Goal: Information Seeking & Learning: Check status

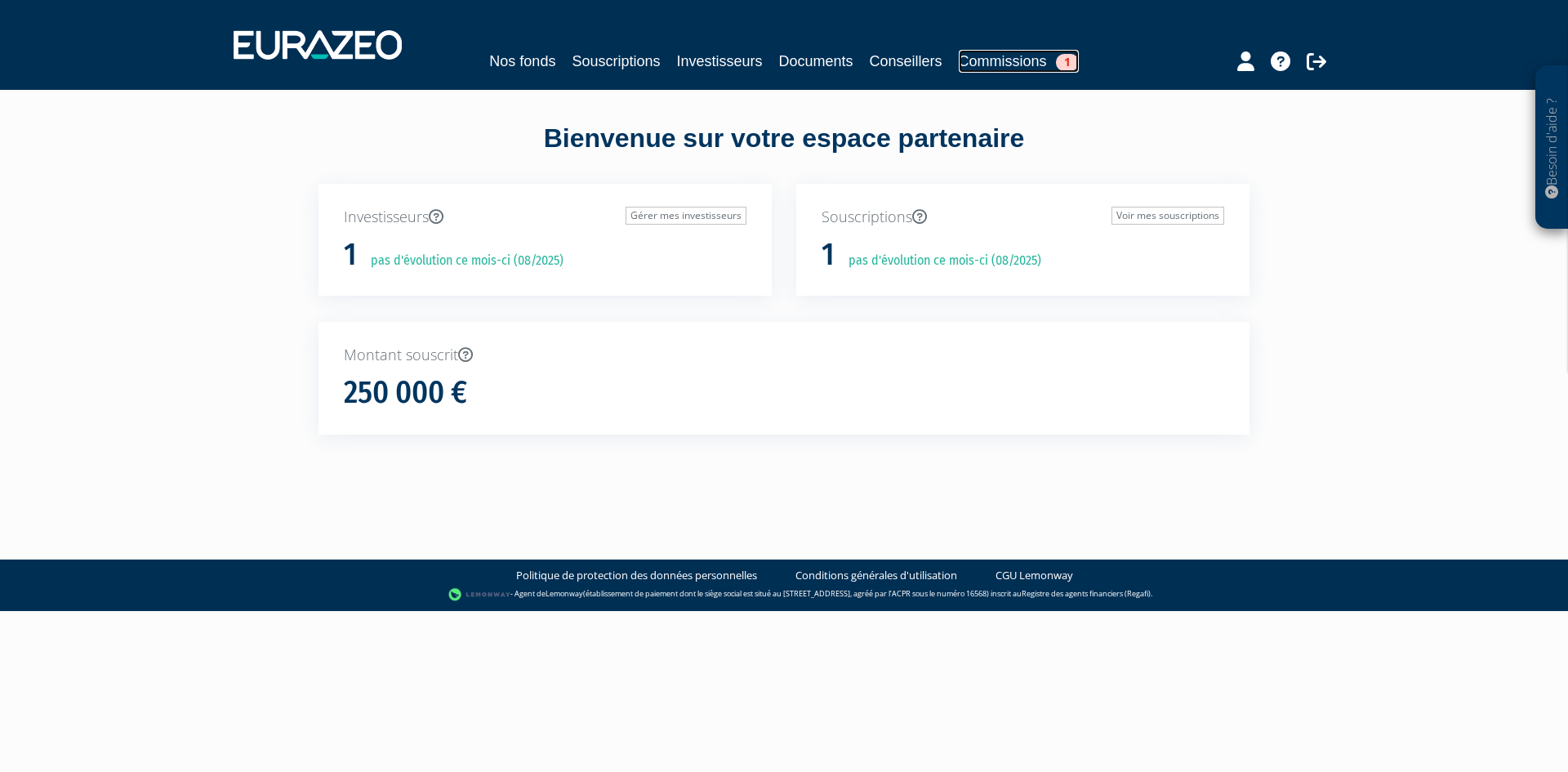
click at [1018, 60] on link "Commissions 1" at bounding box center [1018, 61] width 120 height 23
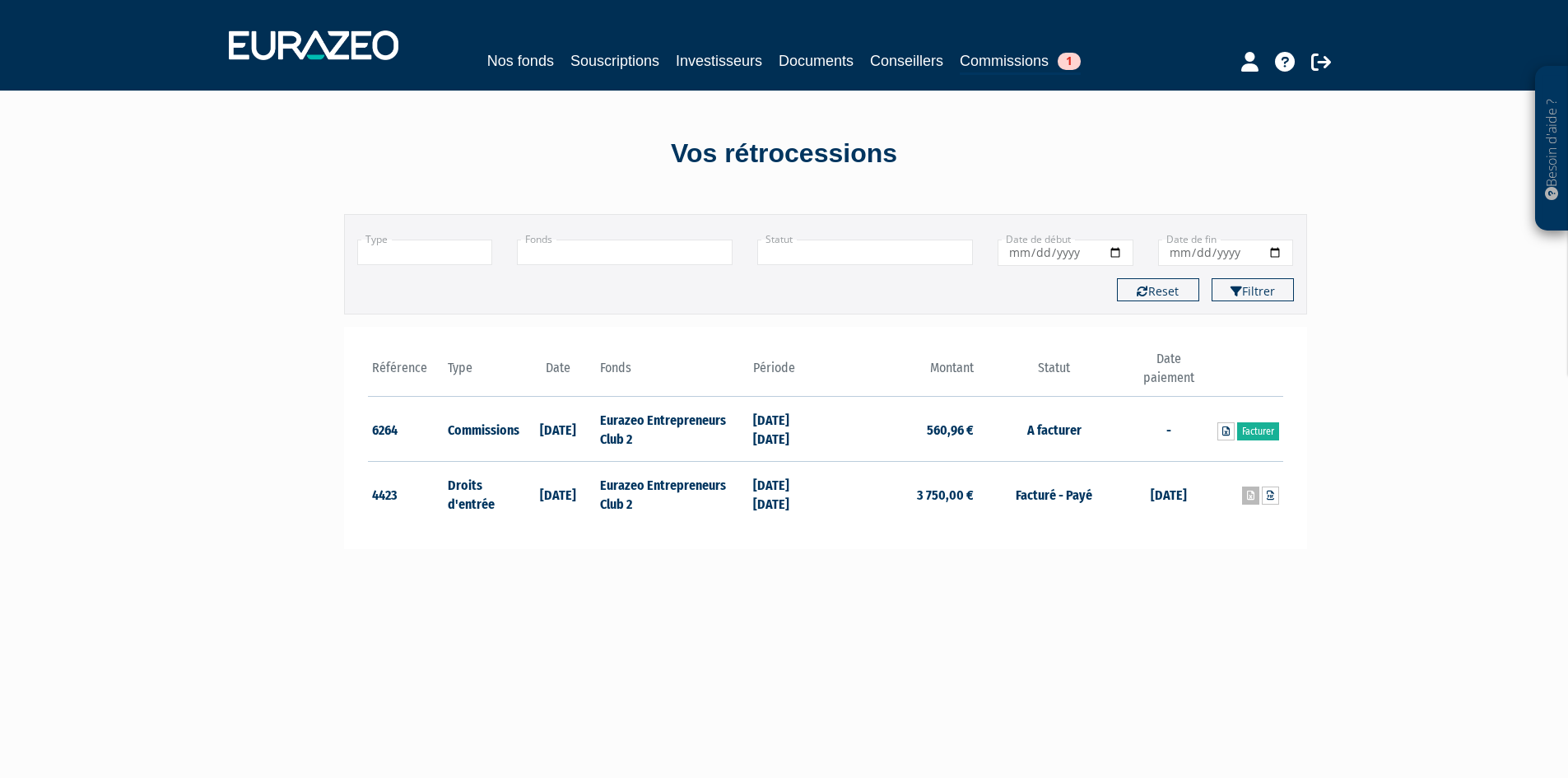
click at [1248, 496] on icon at bounding box center [1251, 496] width 8 height 10
click at [805, 59] on link "Documents" at bounding box center [817, 60] width 75 height 23
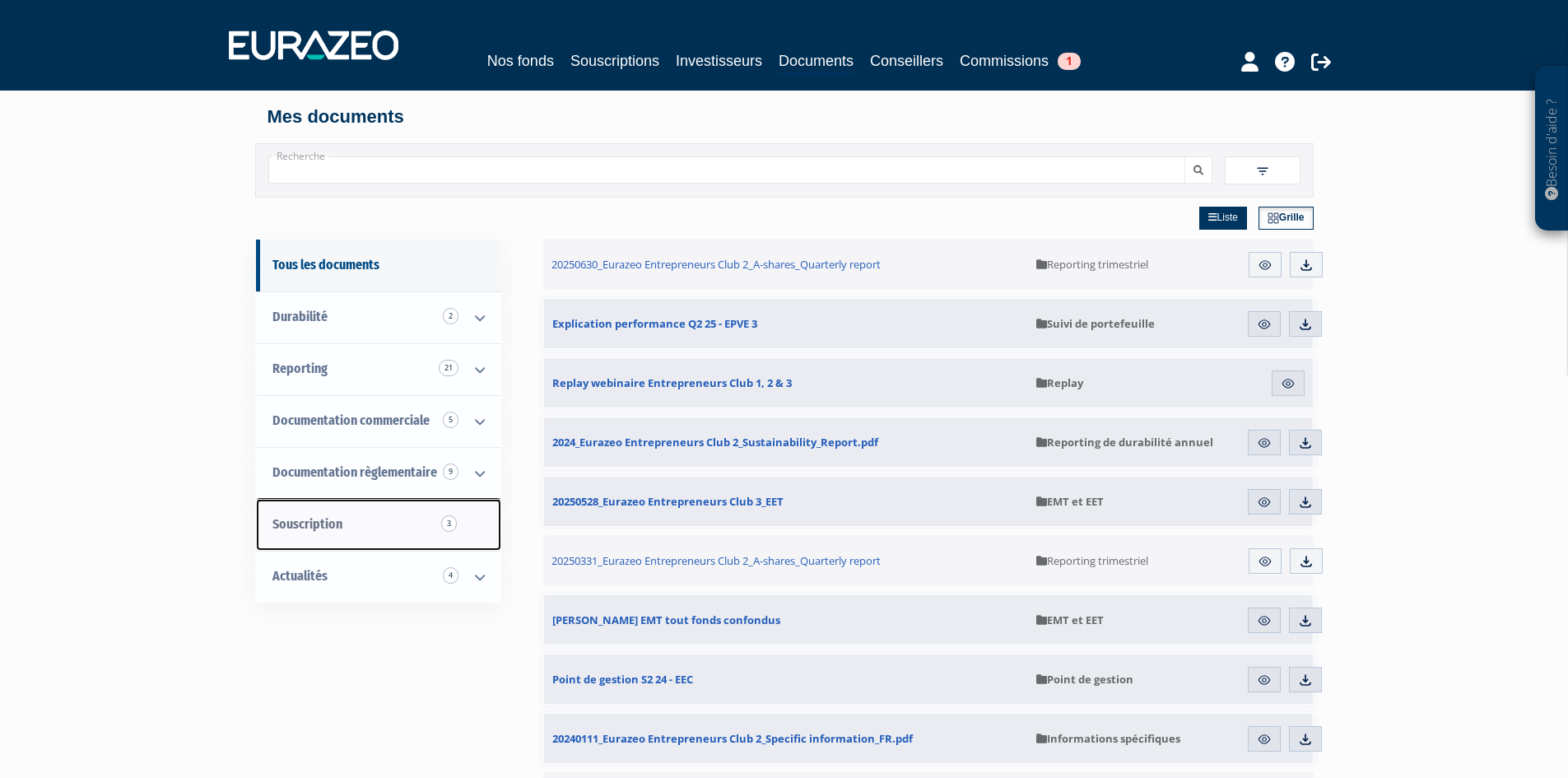
click at [444, 526] on span "3" at bounding box center [449, 524] width 16 height 17
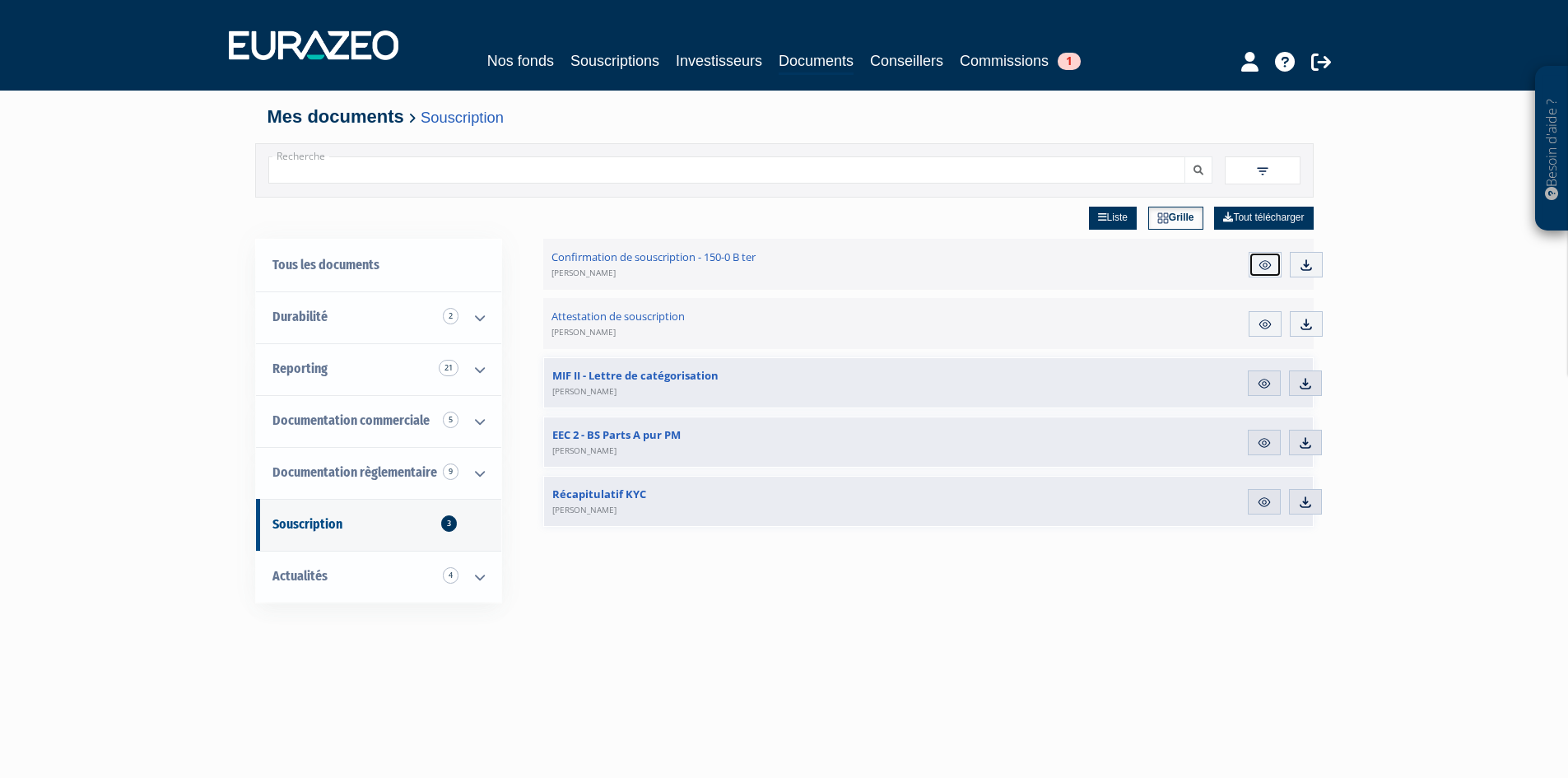
click at [1266, 265] on img at bounding box center [1265, 264] width 15 height 15
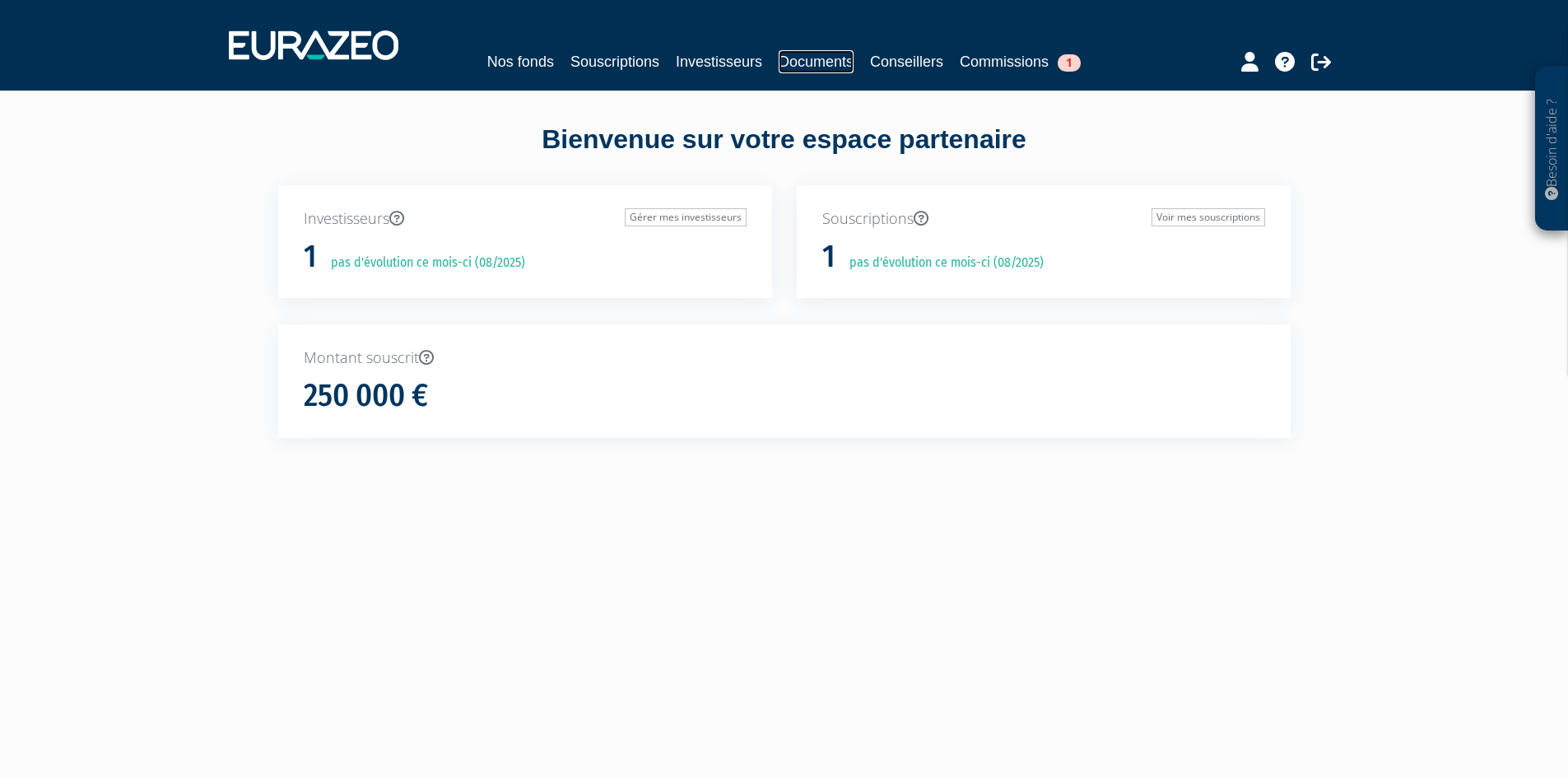
click at [834, 62] on link "Documents" at bounding box center [817, 61] width 75 height 23
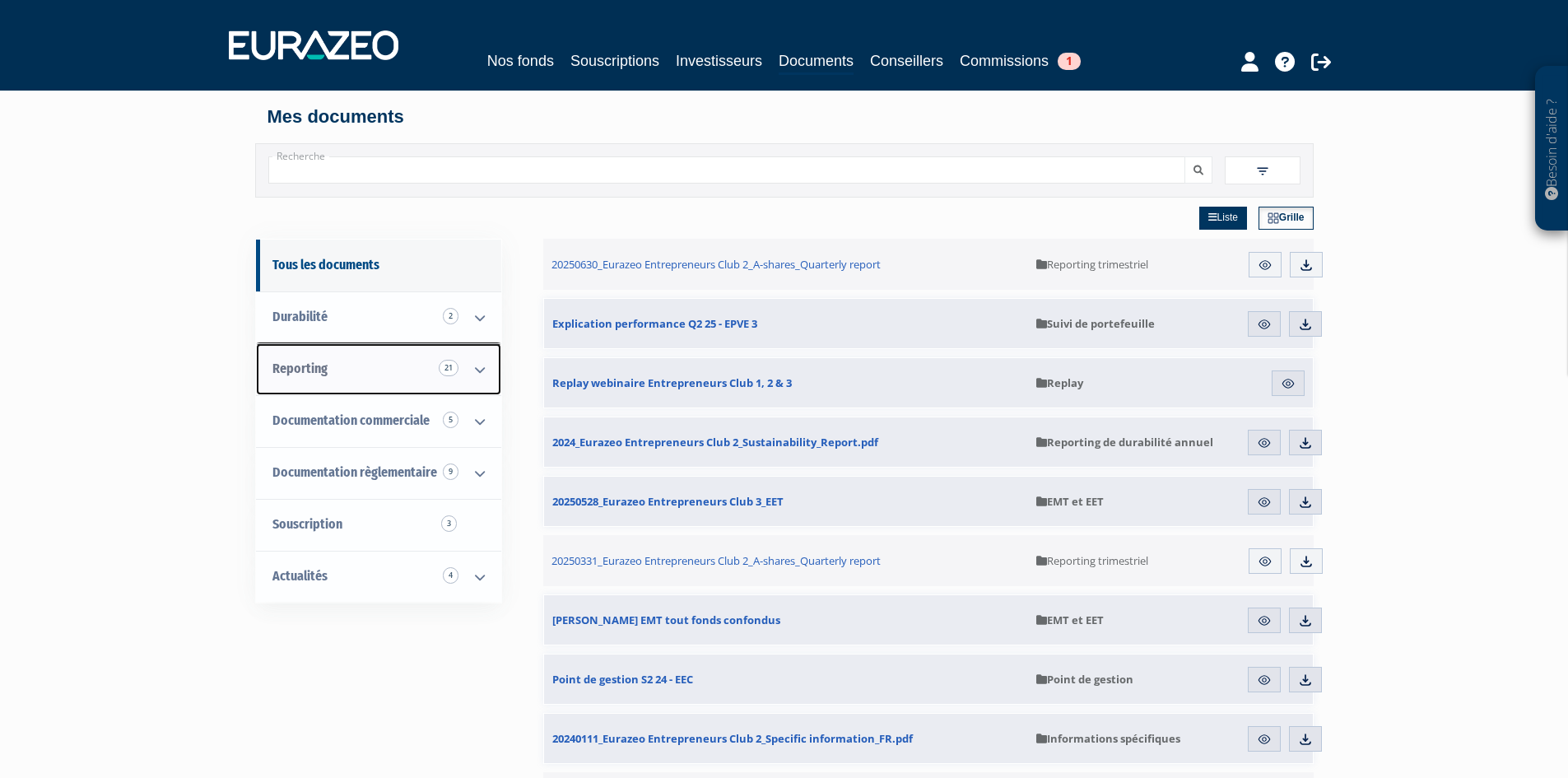
click at [471, 371] on icon at bounding box center [479, 370] width 42 height 51
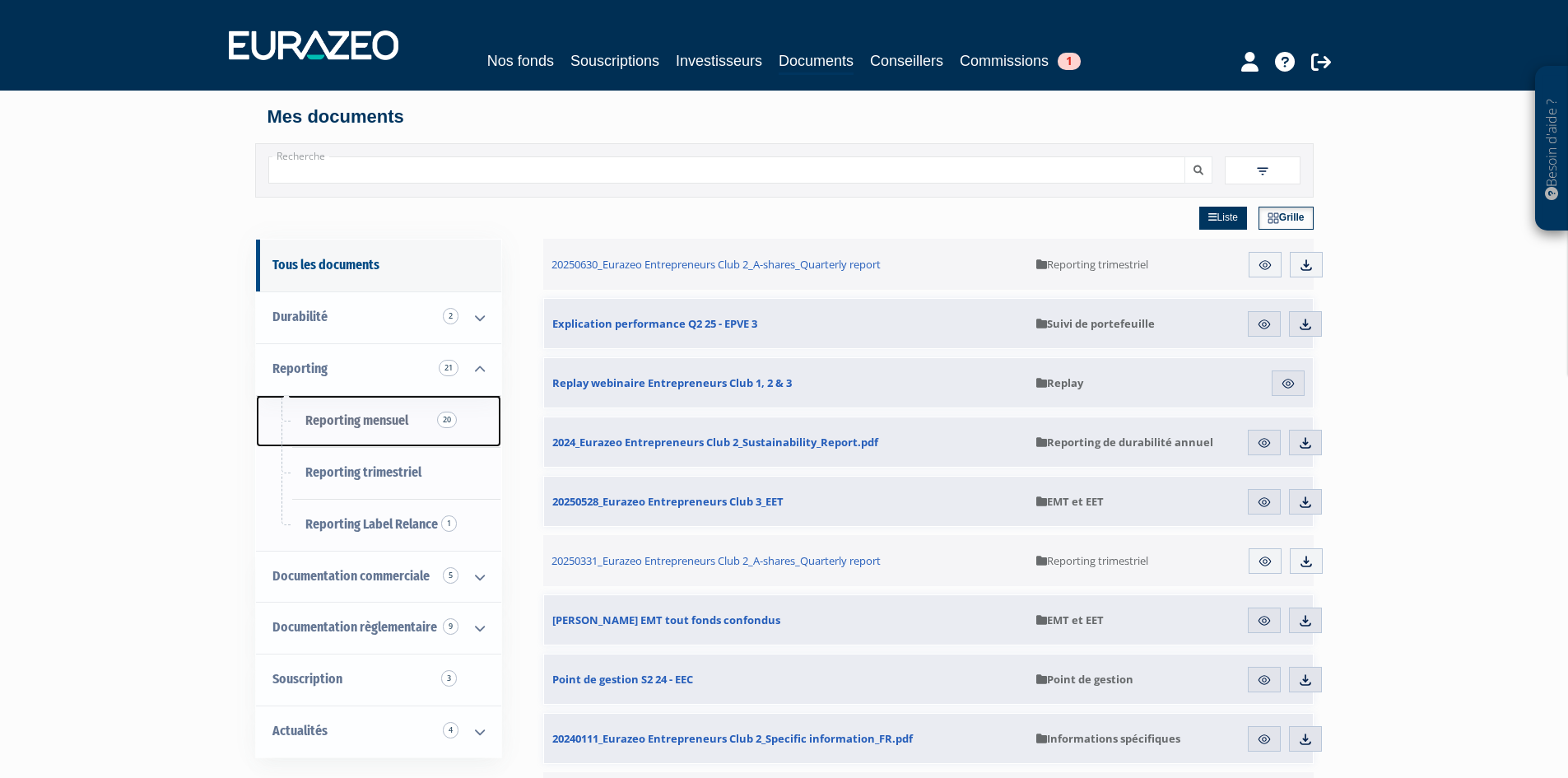
click at [376, 420] on span "Reporting mensuel 20" at bounding box center [357, 420] width 103 height 16
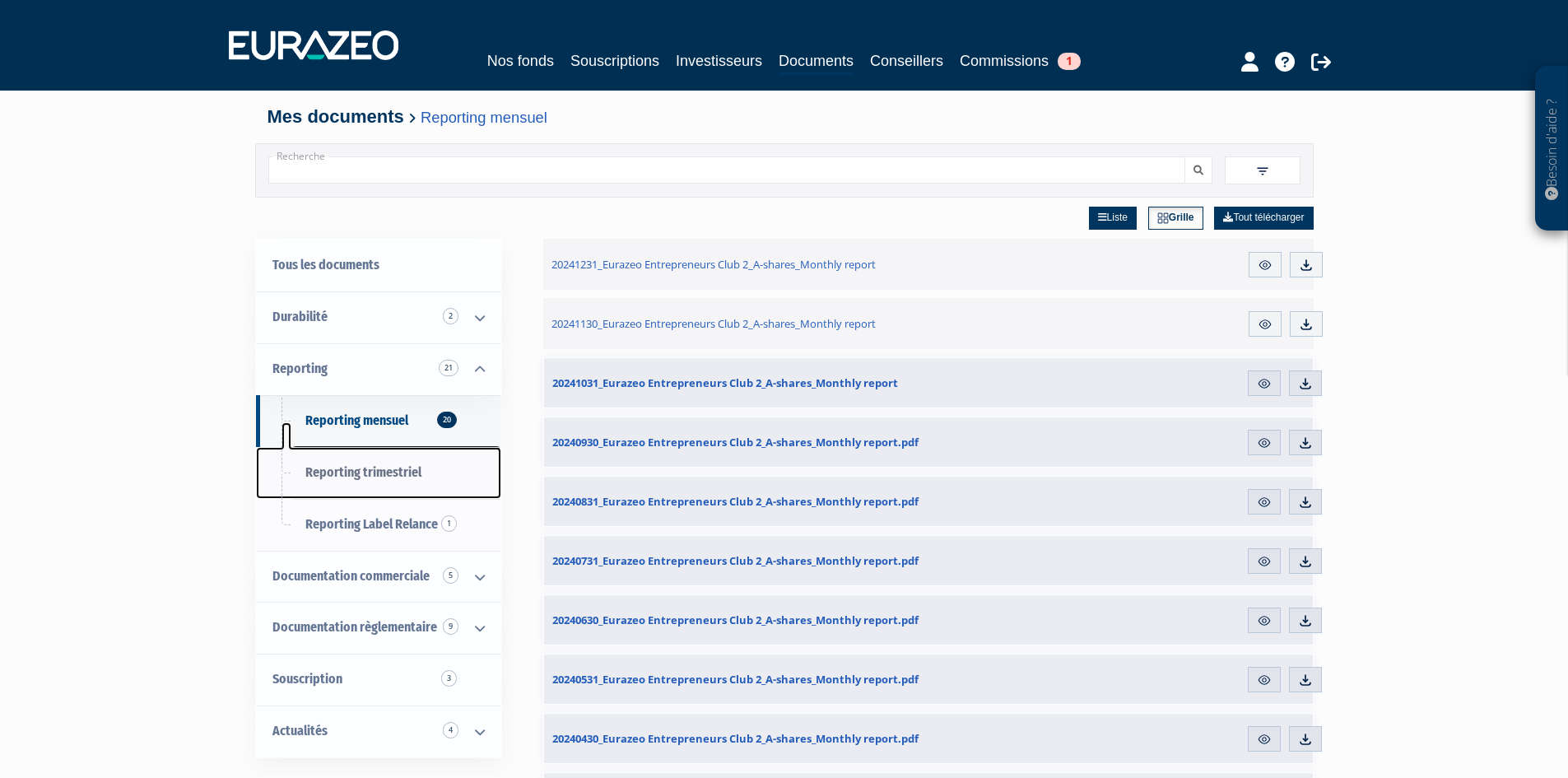
click at [362, 476] on span "Reporting trimestriel" at bounding box center [364, 472] width 116 height 16
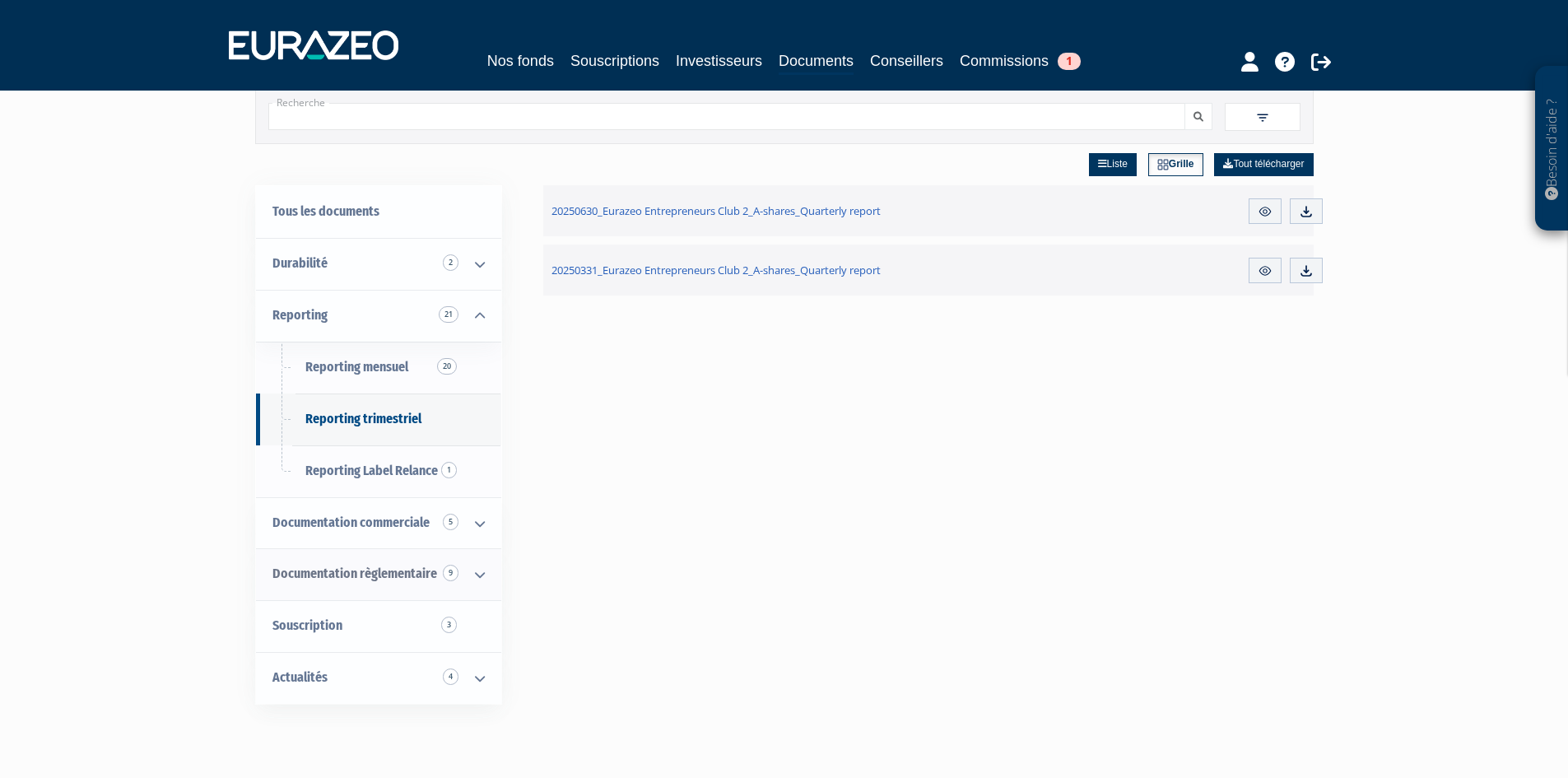
scroll to position [82, 0]
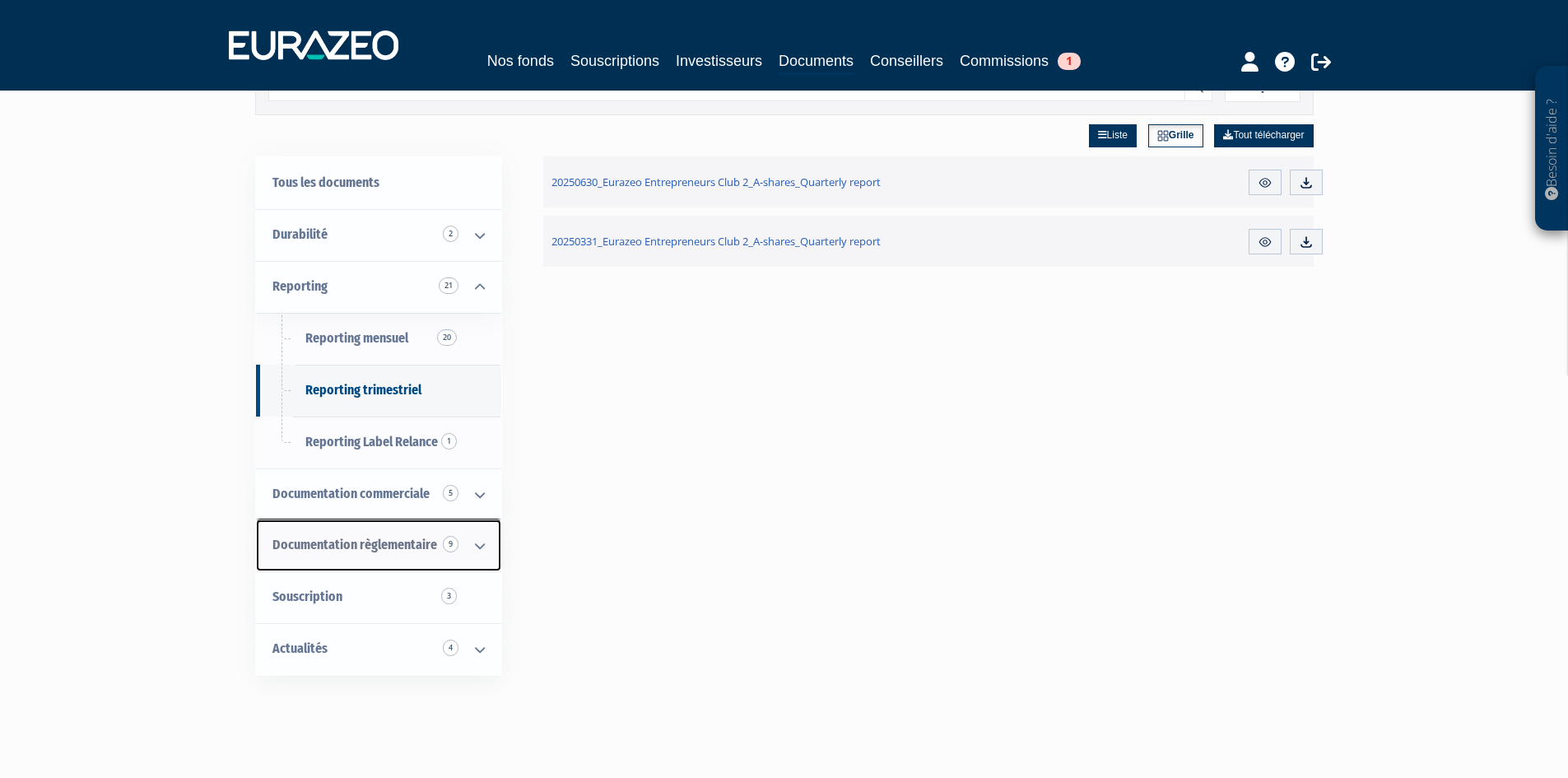
click at [471, 545] on icon at bounding box center [479, 546] width 42 height 51
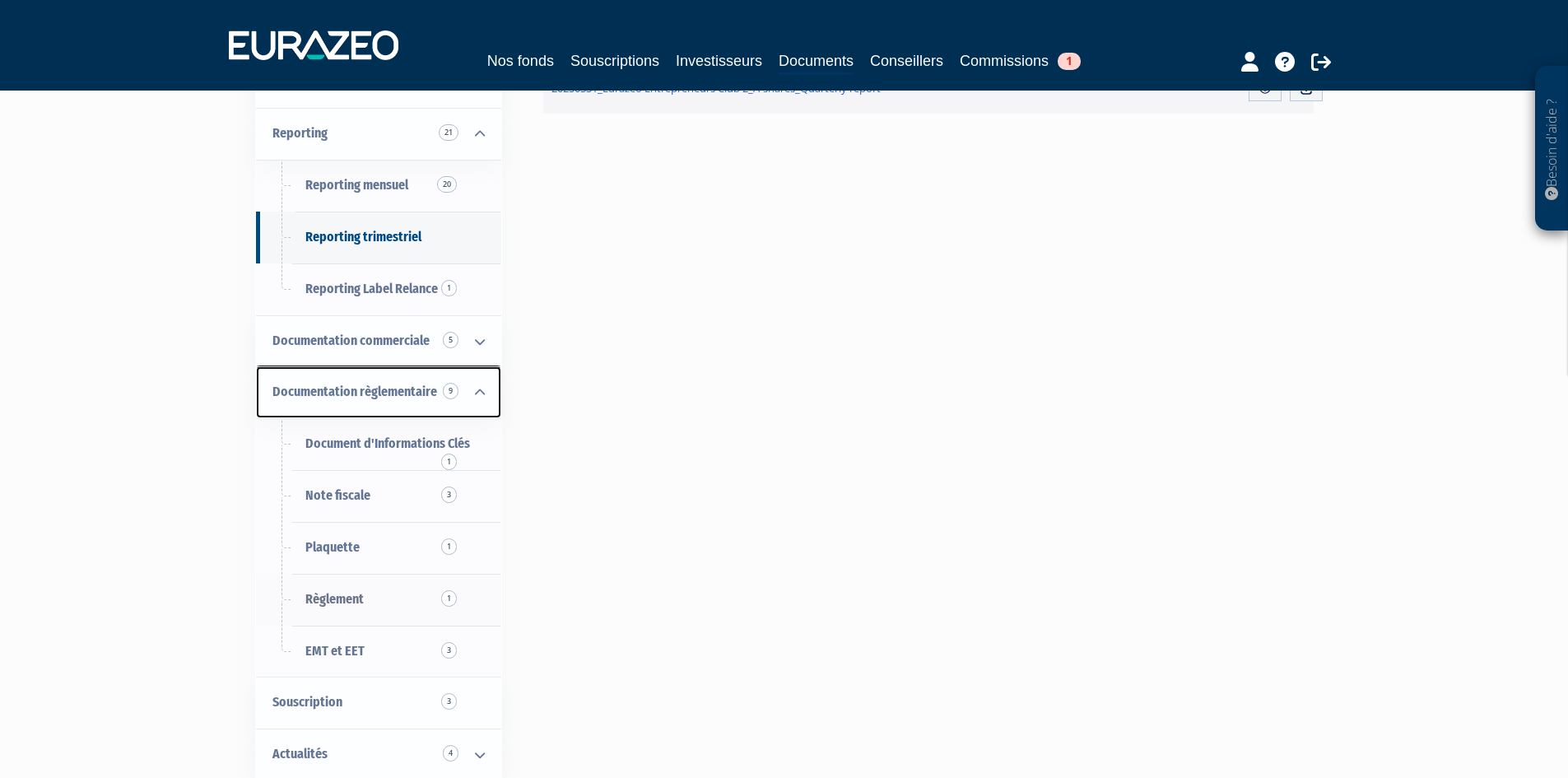
scroll to position [247, 0]
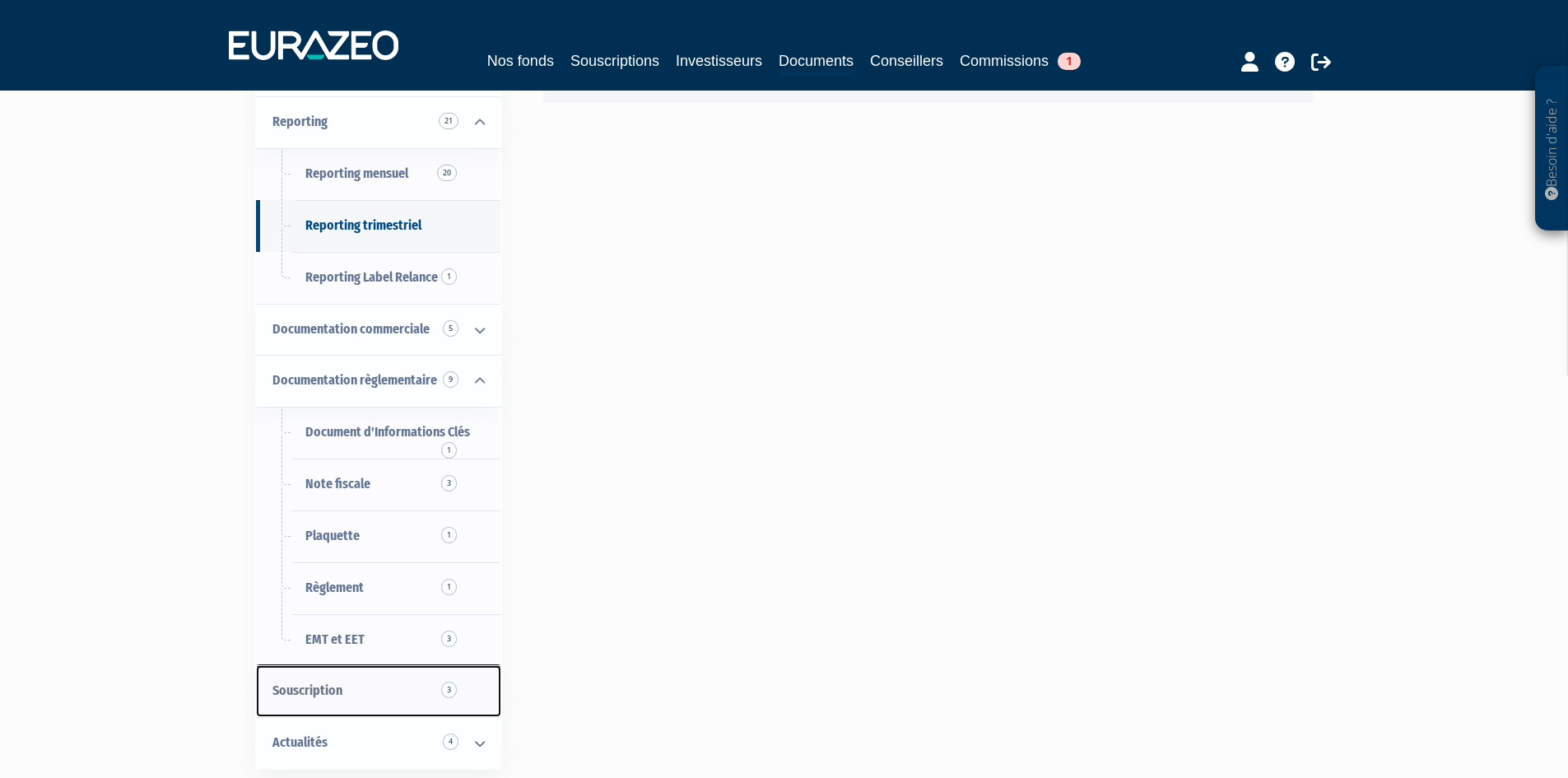
click at [443, 699] on link "Souscription 3" at bounding box center [379, 691] width 246 height 52
click at [351, 681] on link "Souscription 3" at bounding box center [379, 691] width 246 height 52
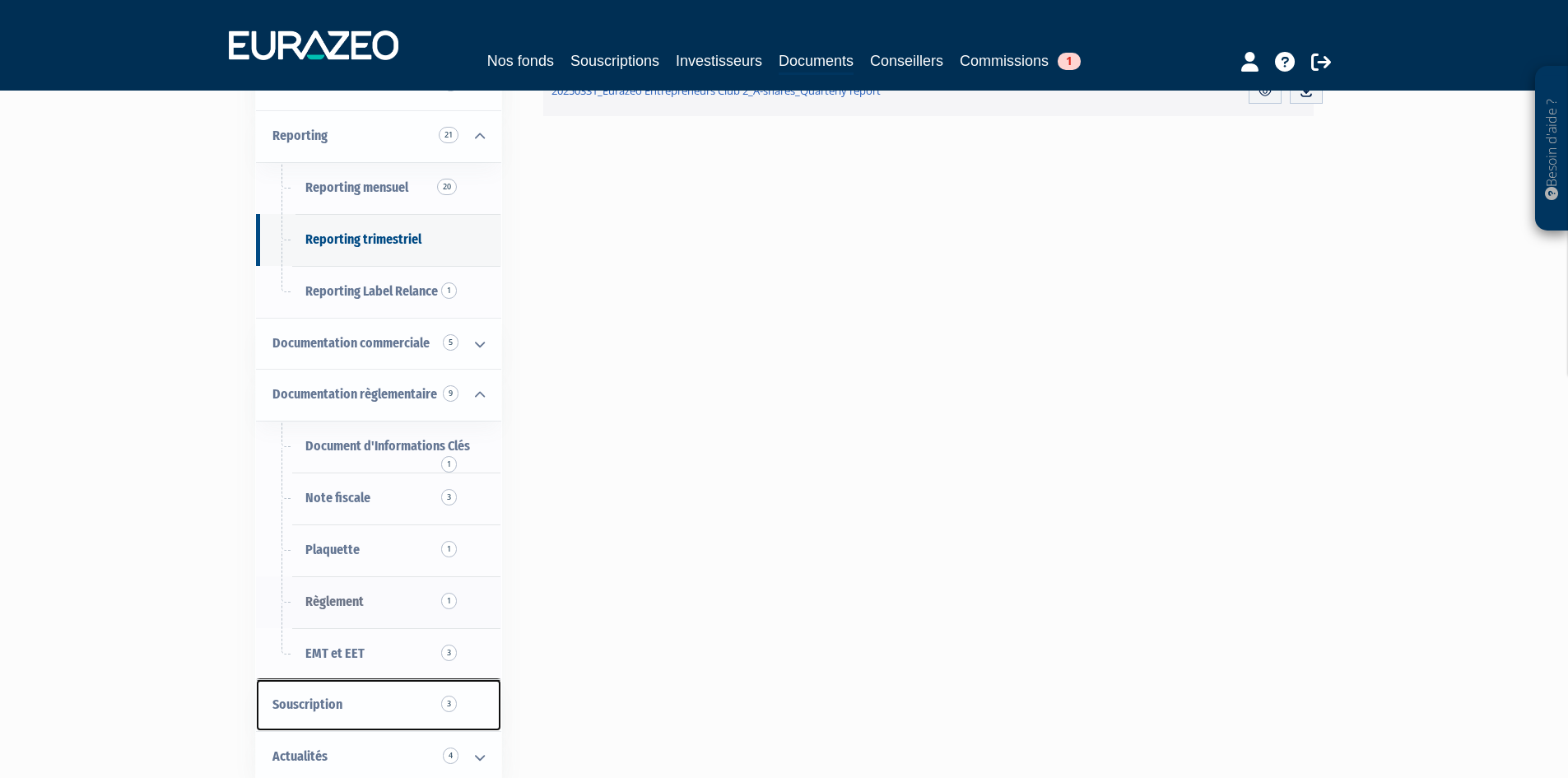
scroll to position [0, 0]
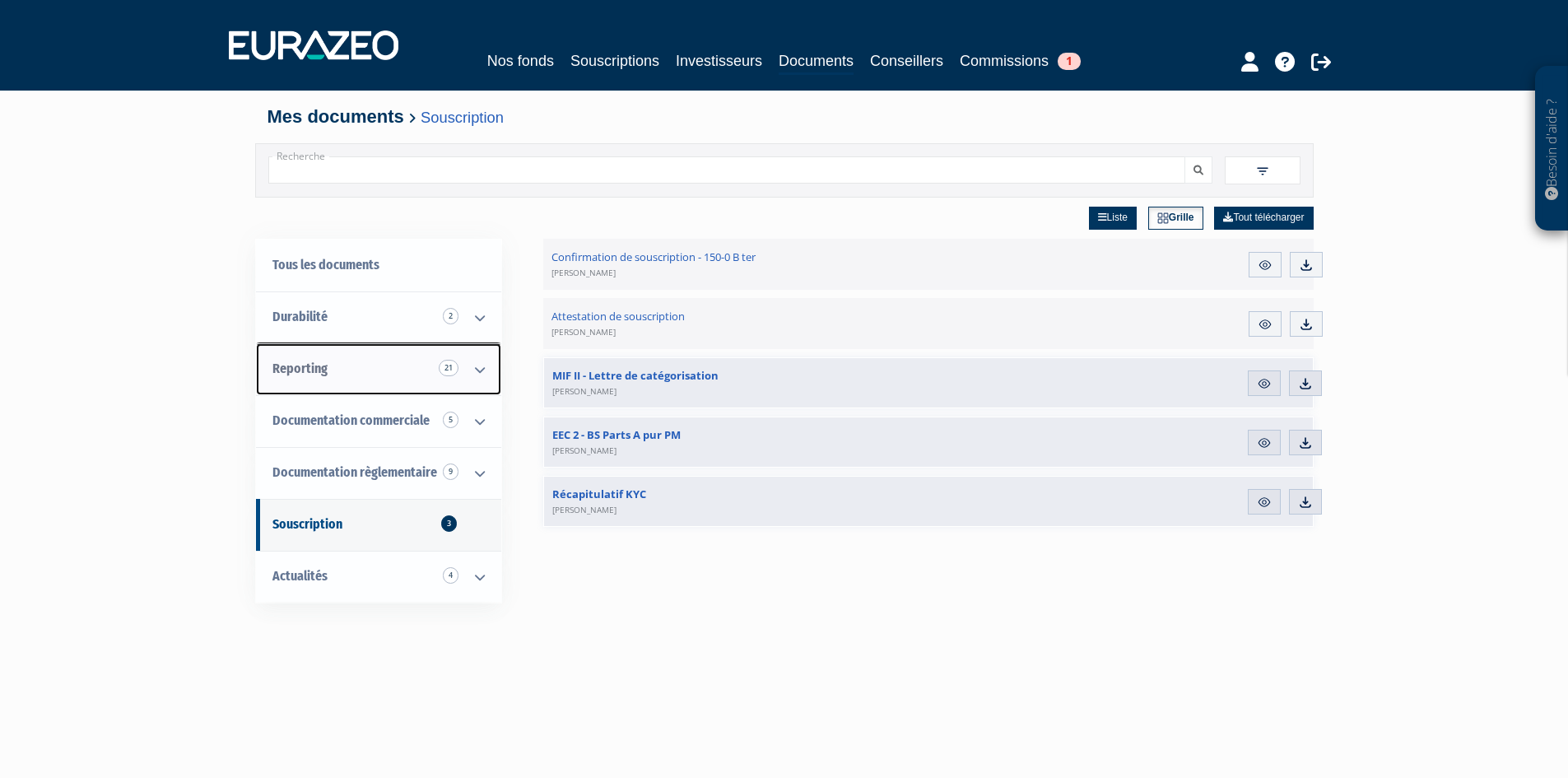
click at [477, 370] on icon at bounding box center [479, 370] width 42 height 51
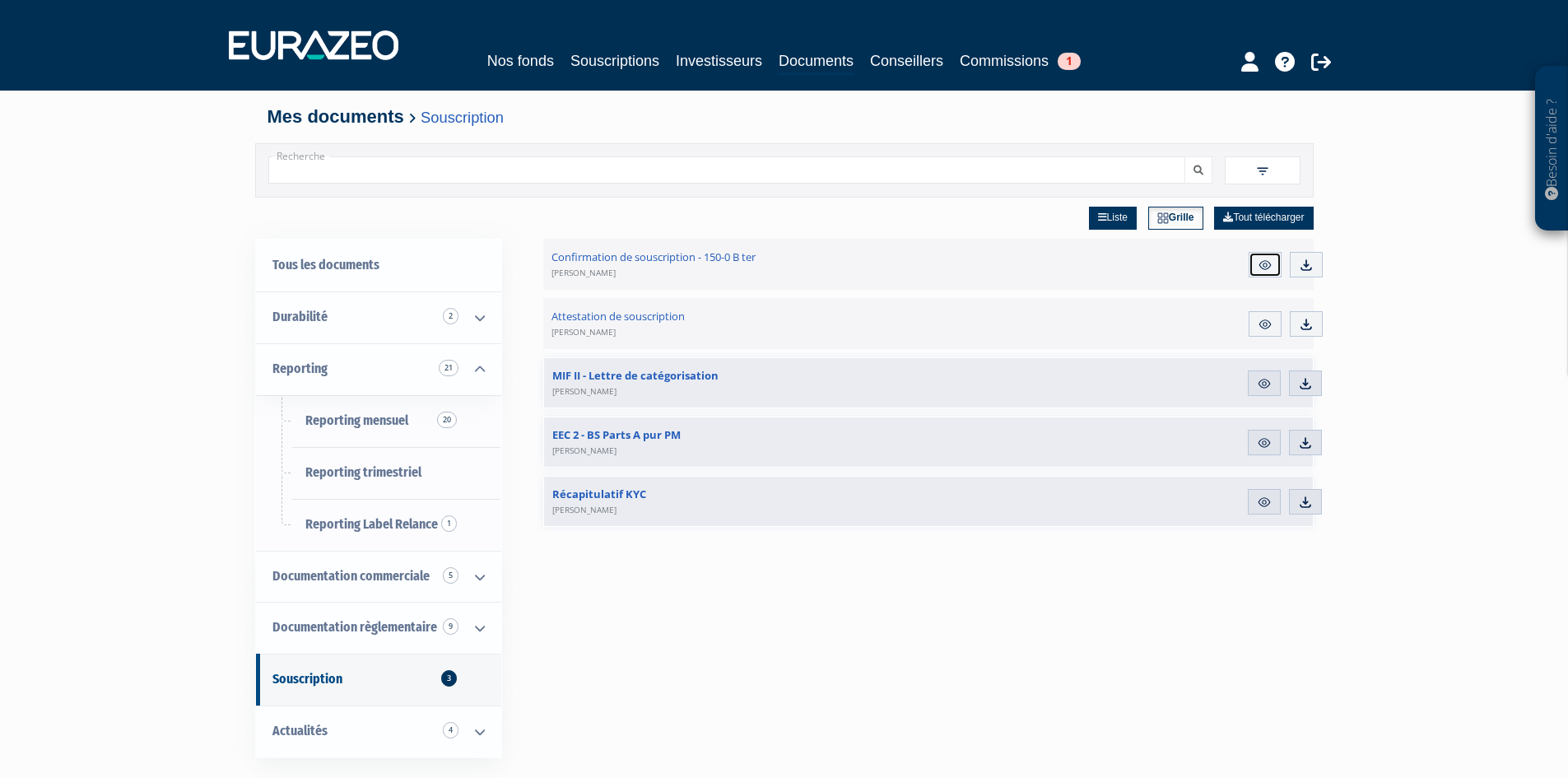
click at [1259, 260] on img at bounding box center [1265, 264] width 15 height 15
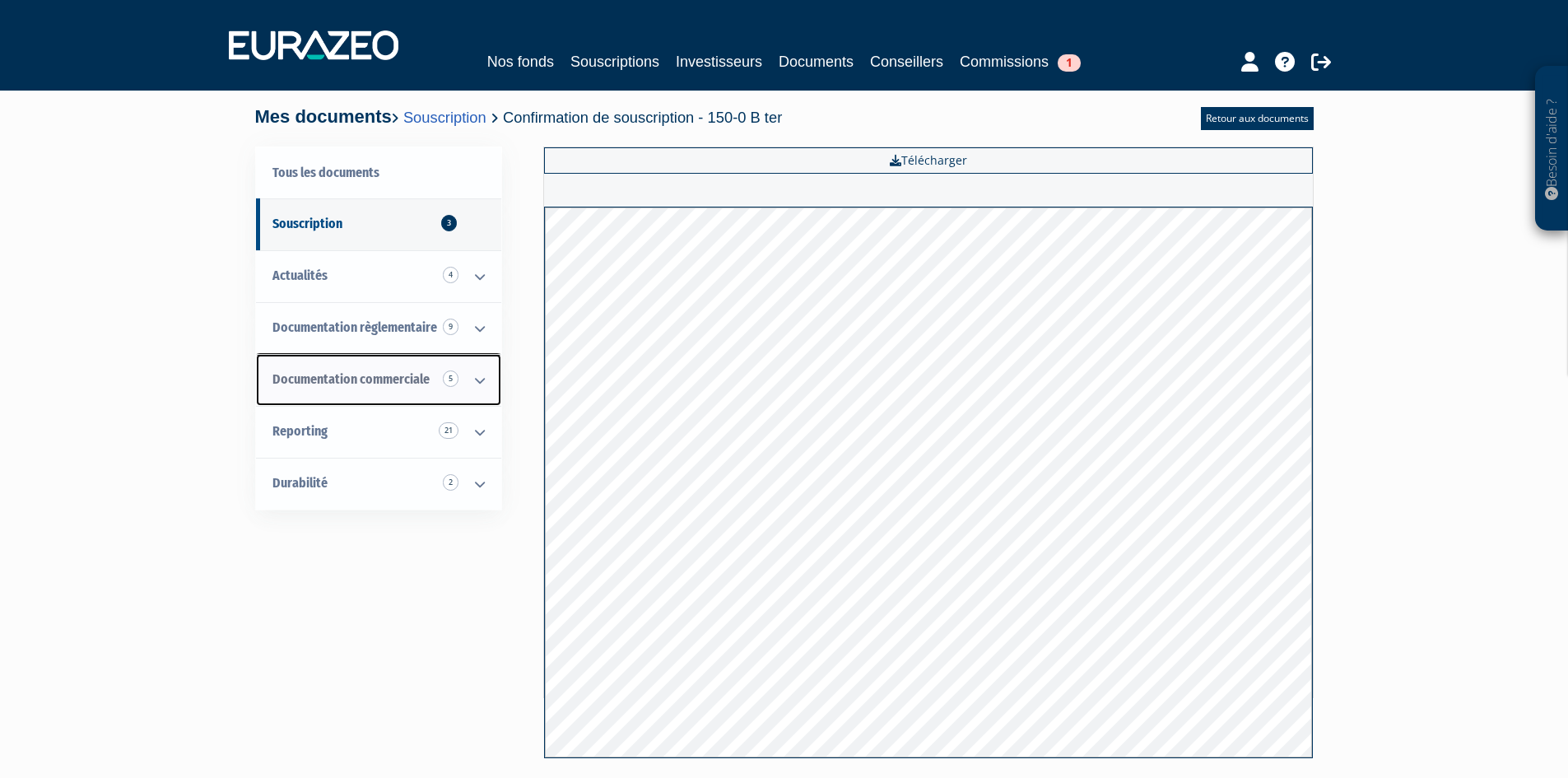
click at [473, 374] on icon at bounding box center [479, 381] width 42 height 51
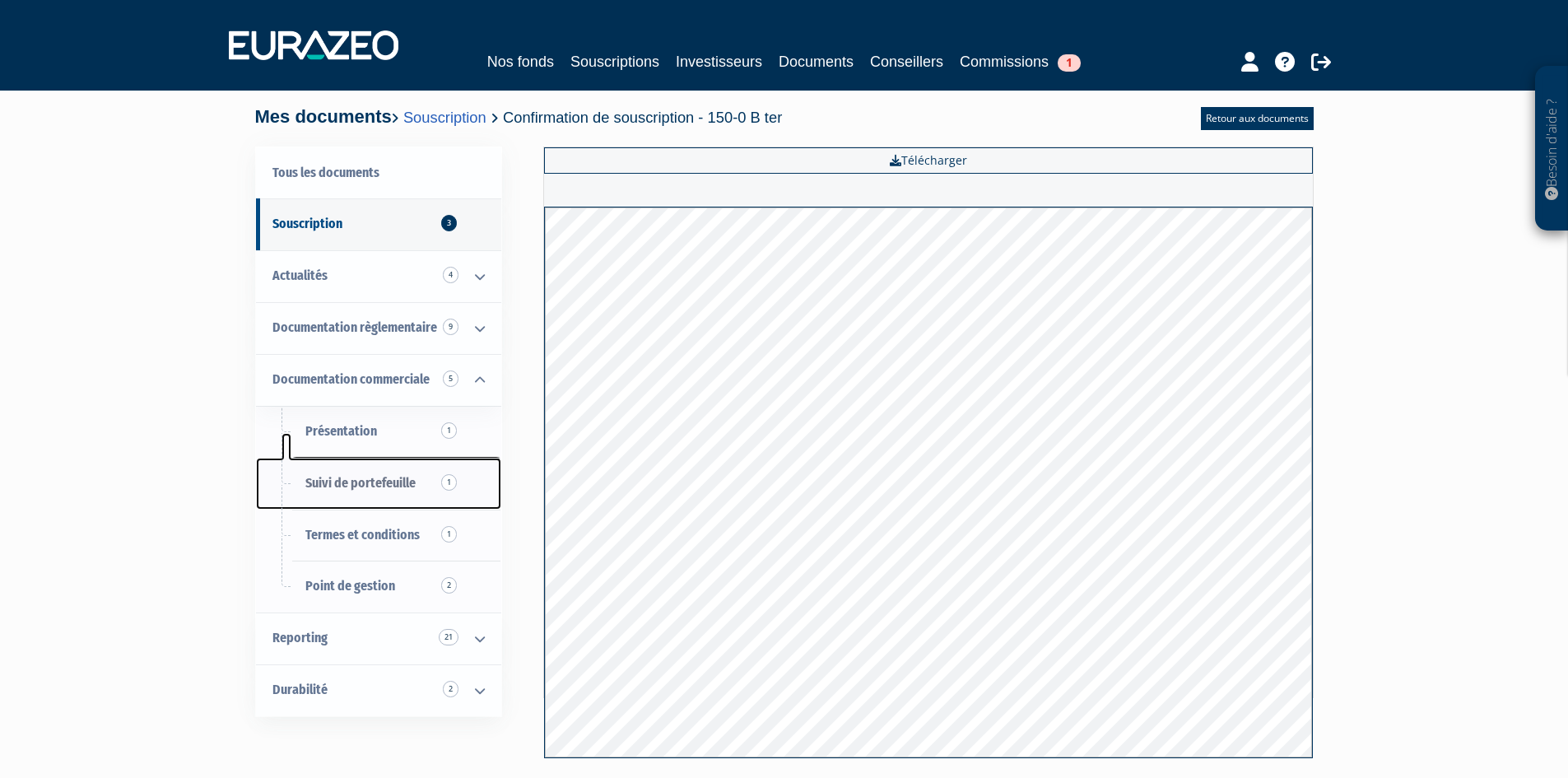
click at [380, 482] on span "Suivi de portefeuille 1" at bounding box center [361, 483] width 110 height 16
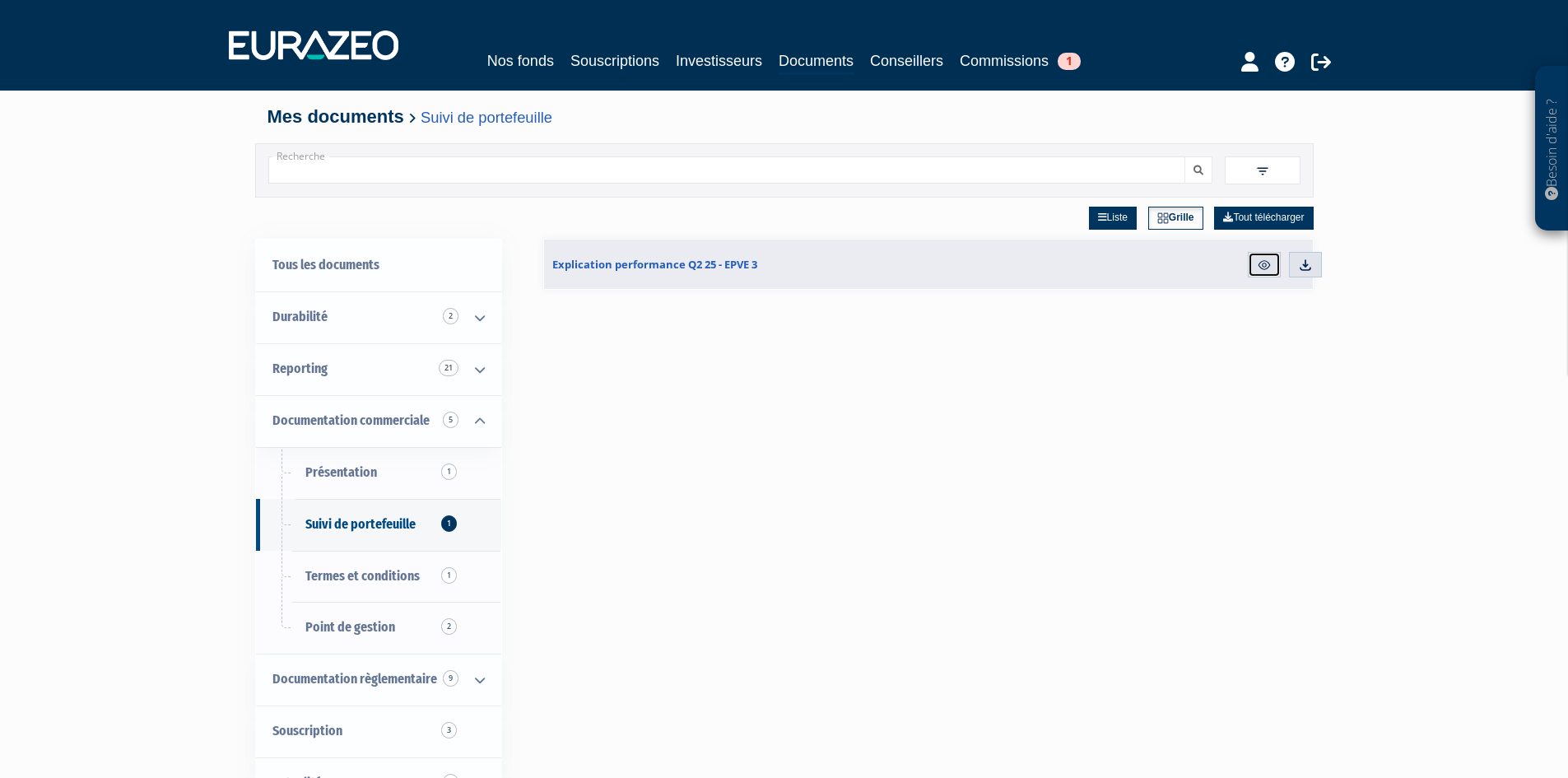
click at [1260, 271] on img at bounding box center [1264, 264] width 15 height 15
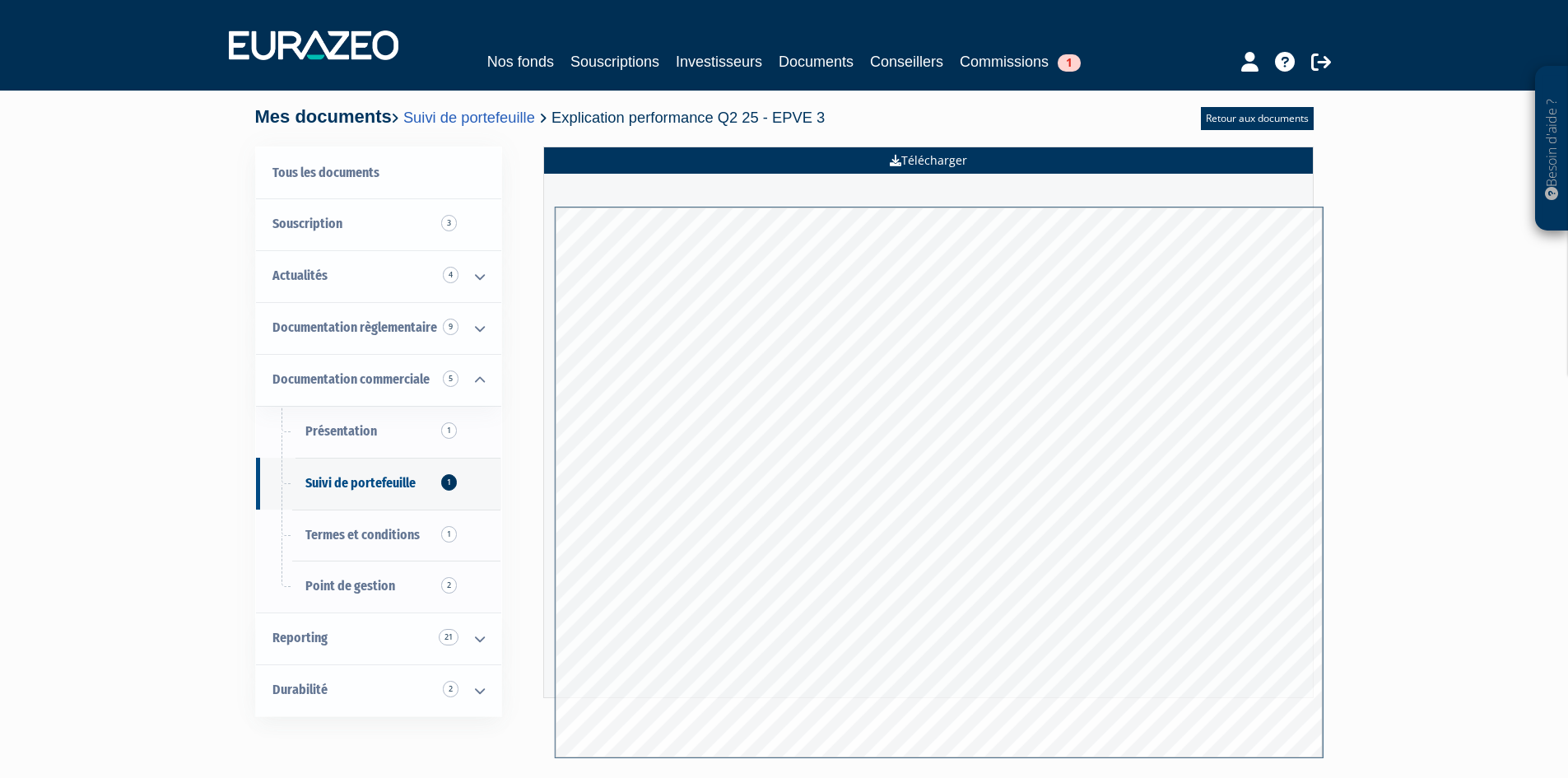
scroll to position [143, 0]
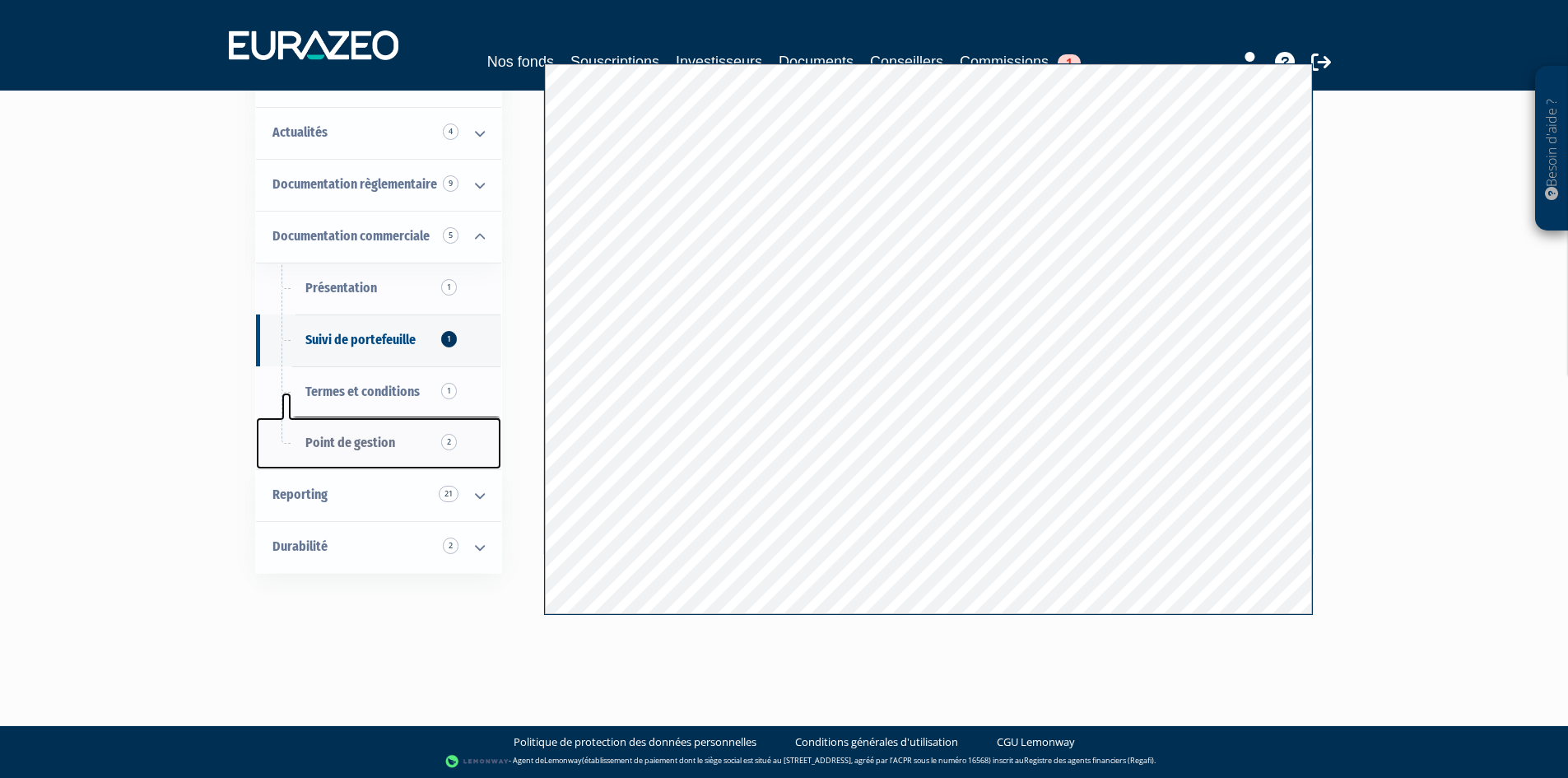
click at [354, 446] on span "Point de gestion 2" at bounding box center [350, 443] width 90 height 16
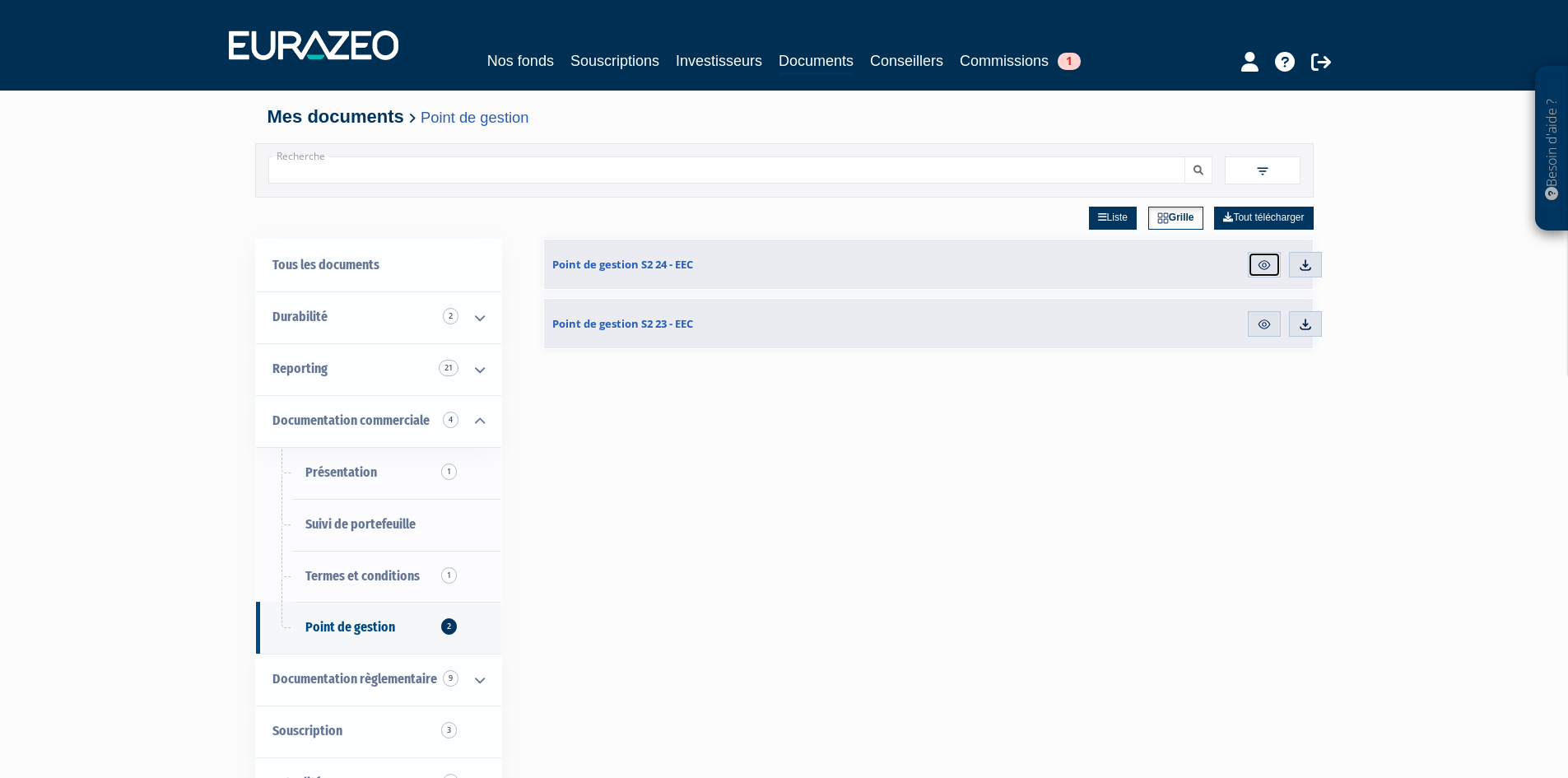
click at [1268, 268] on img at bounding box center [1264, 264] width 15 height 15
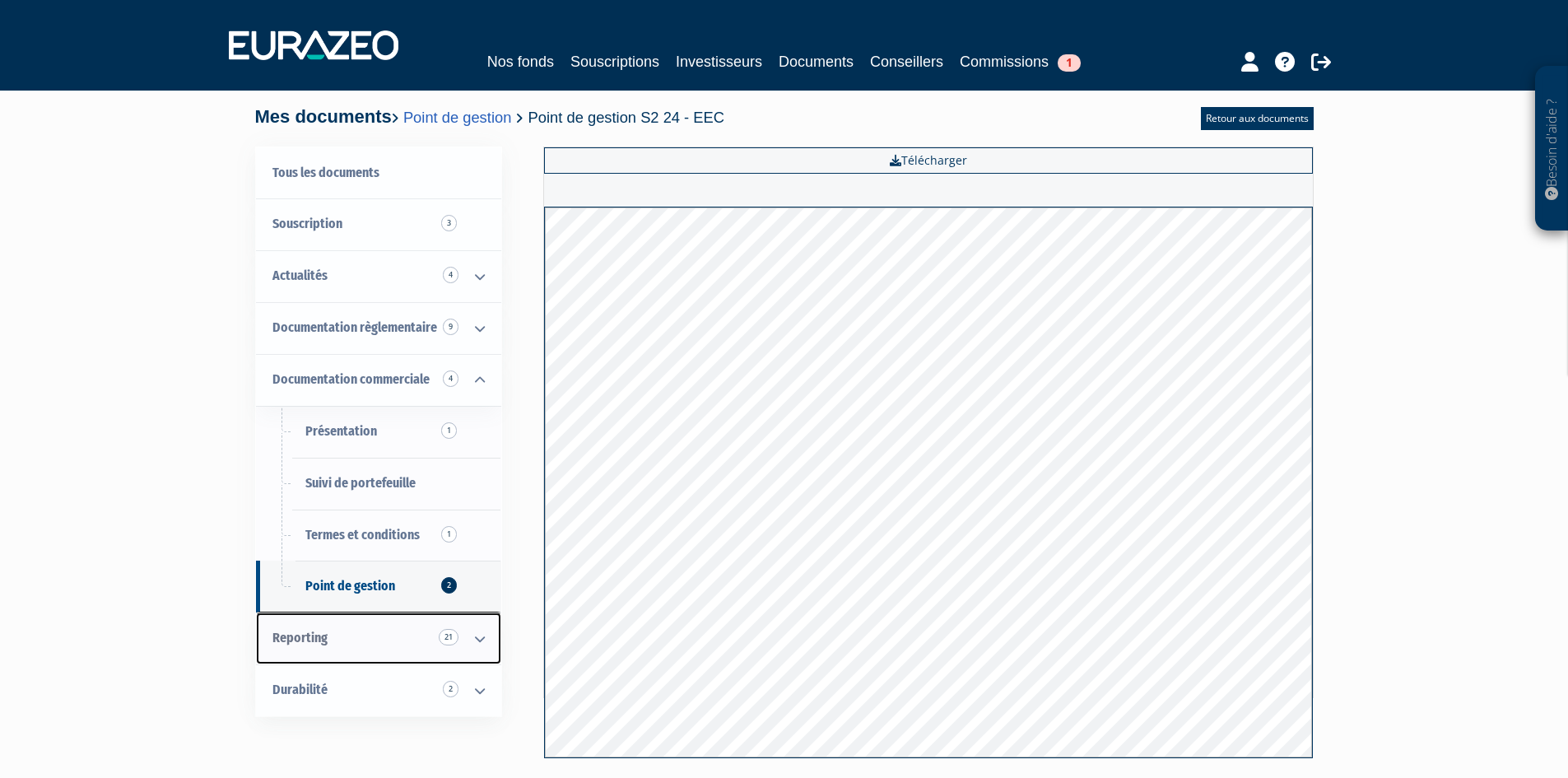
click at [476, 647] on icon at bounding box center [479, 639] width 42 height 51
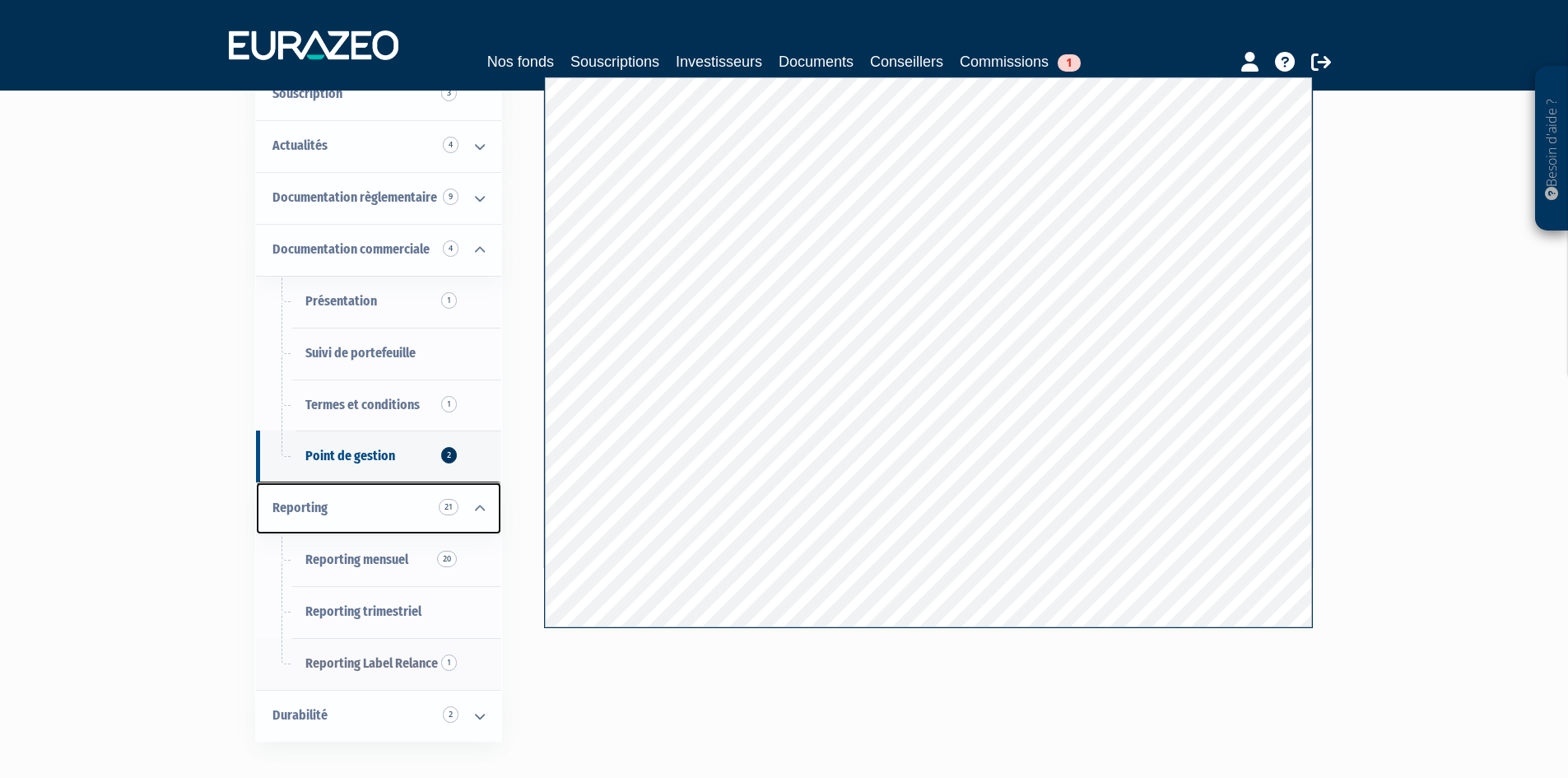
scroll to position [247, 0]
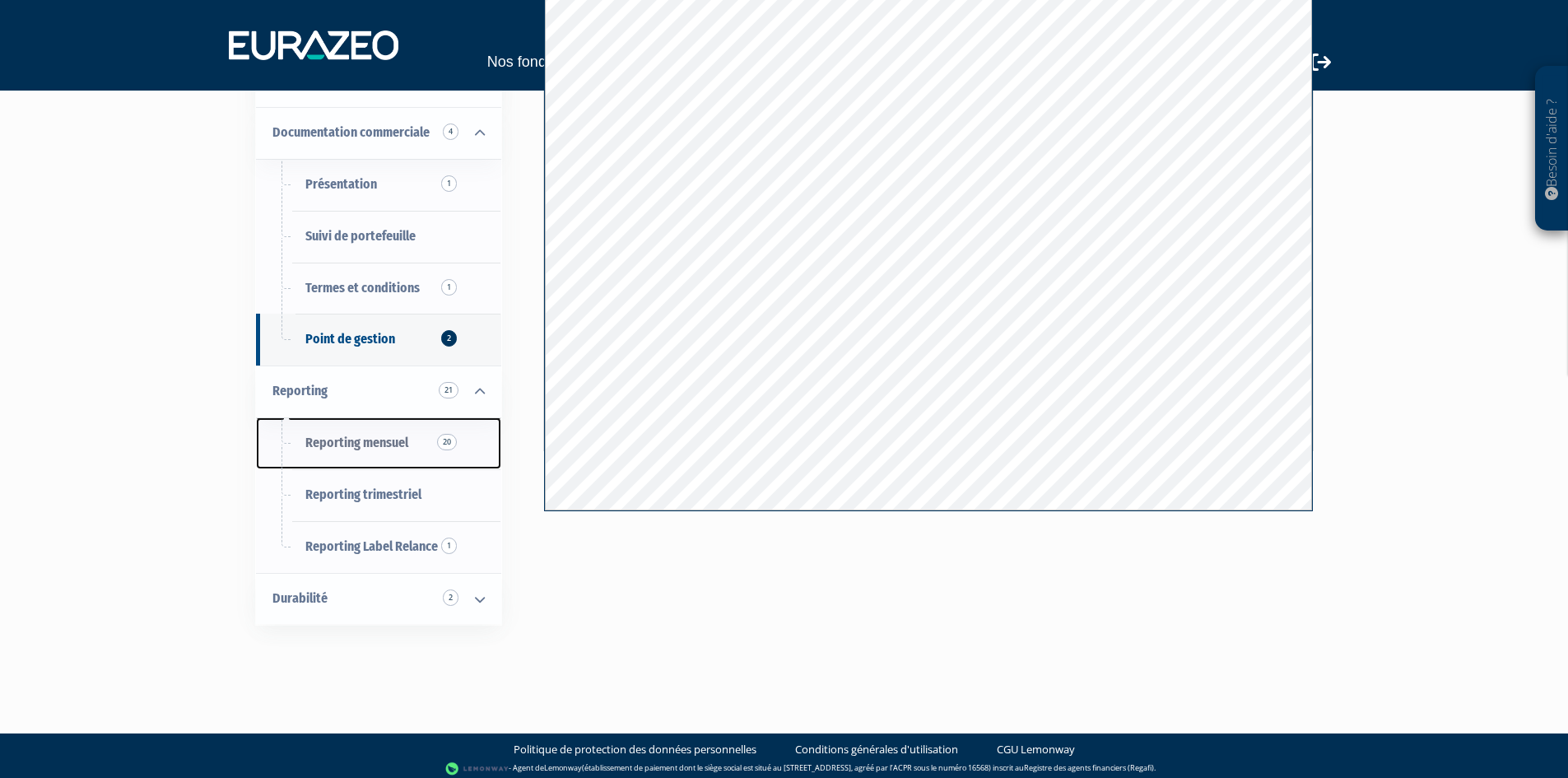
click at [372, 441] on span "Reporting mensuel 20" at bounding box center [357, 443] width 103 height 16
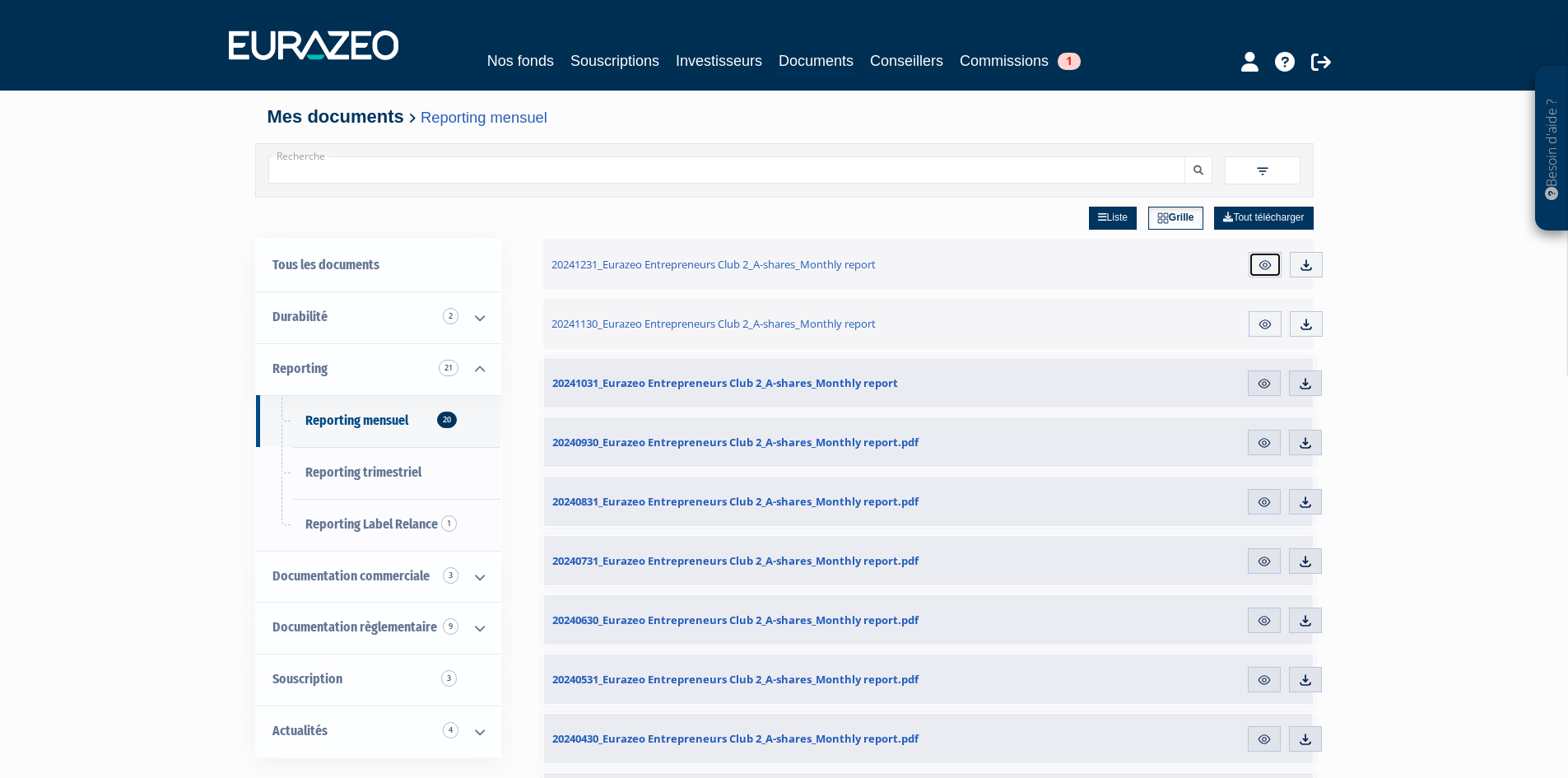
click at [1259, 262] on img at bounding box center [1265, 264] width 15 height 15
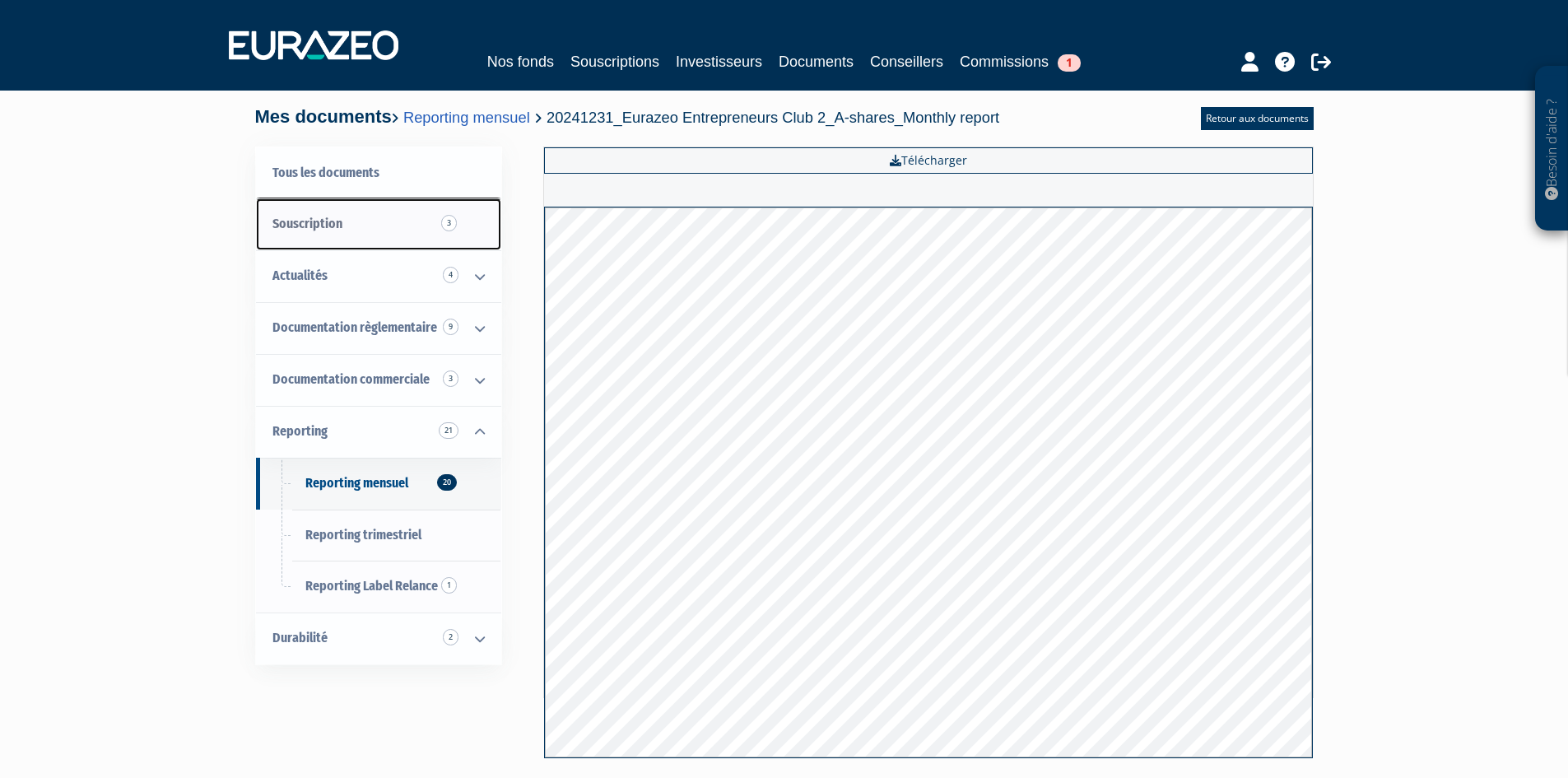
click at [395, 223] on link "Souscription 3" at bounding box center [379, 224] width 246 height 52
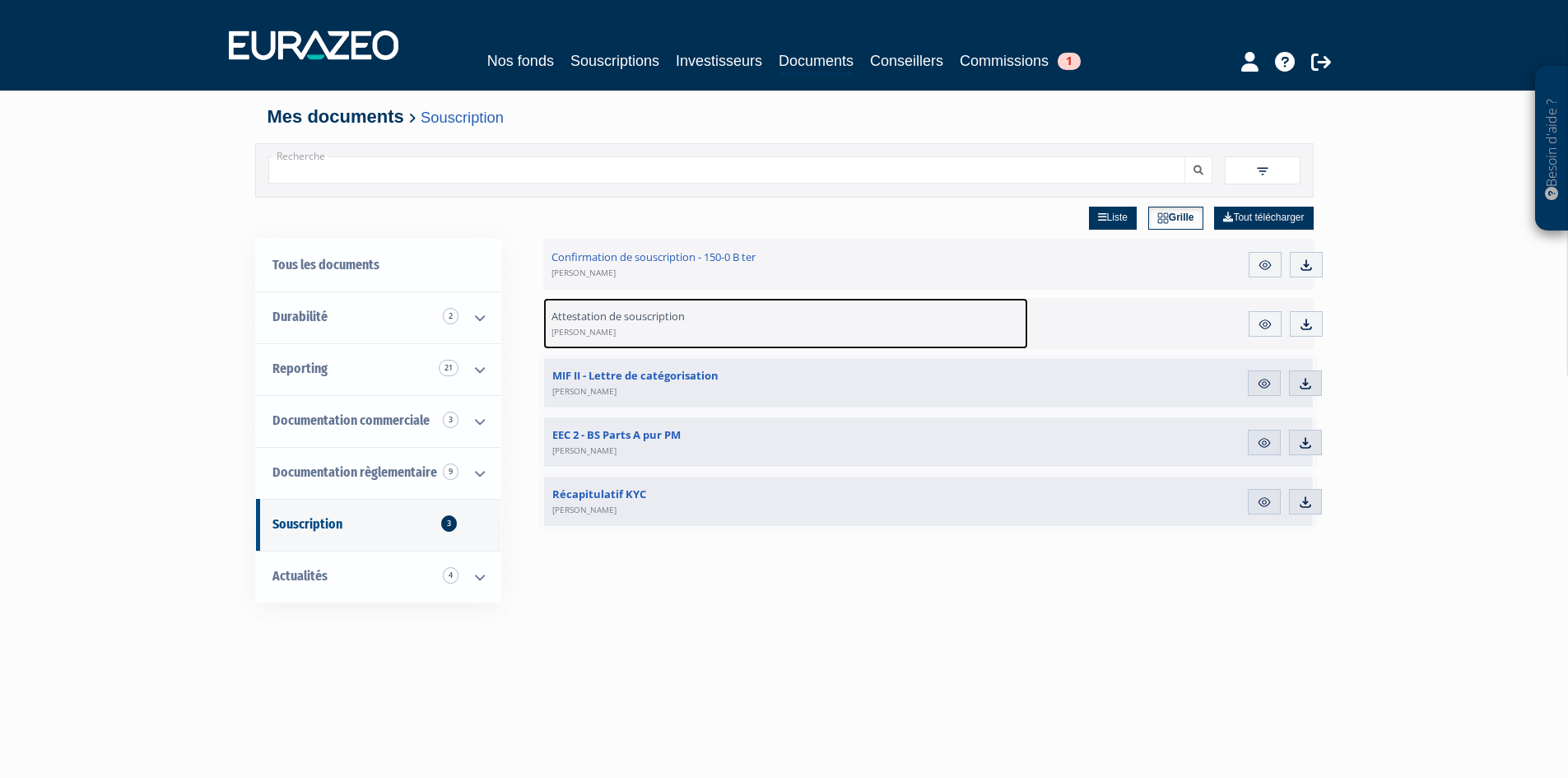
click at [639, 318] on span "Attestation de souscription Cyrille Courtens" at bounding box center [617, 323] width 133 height 30
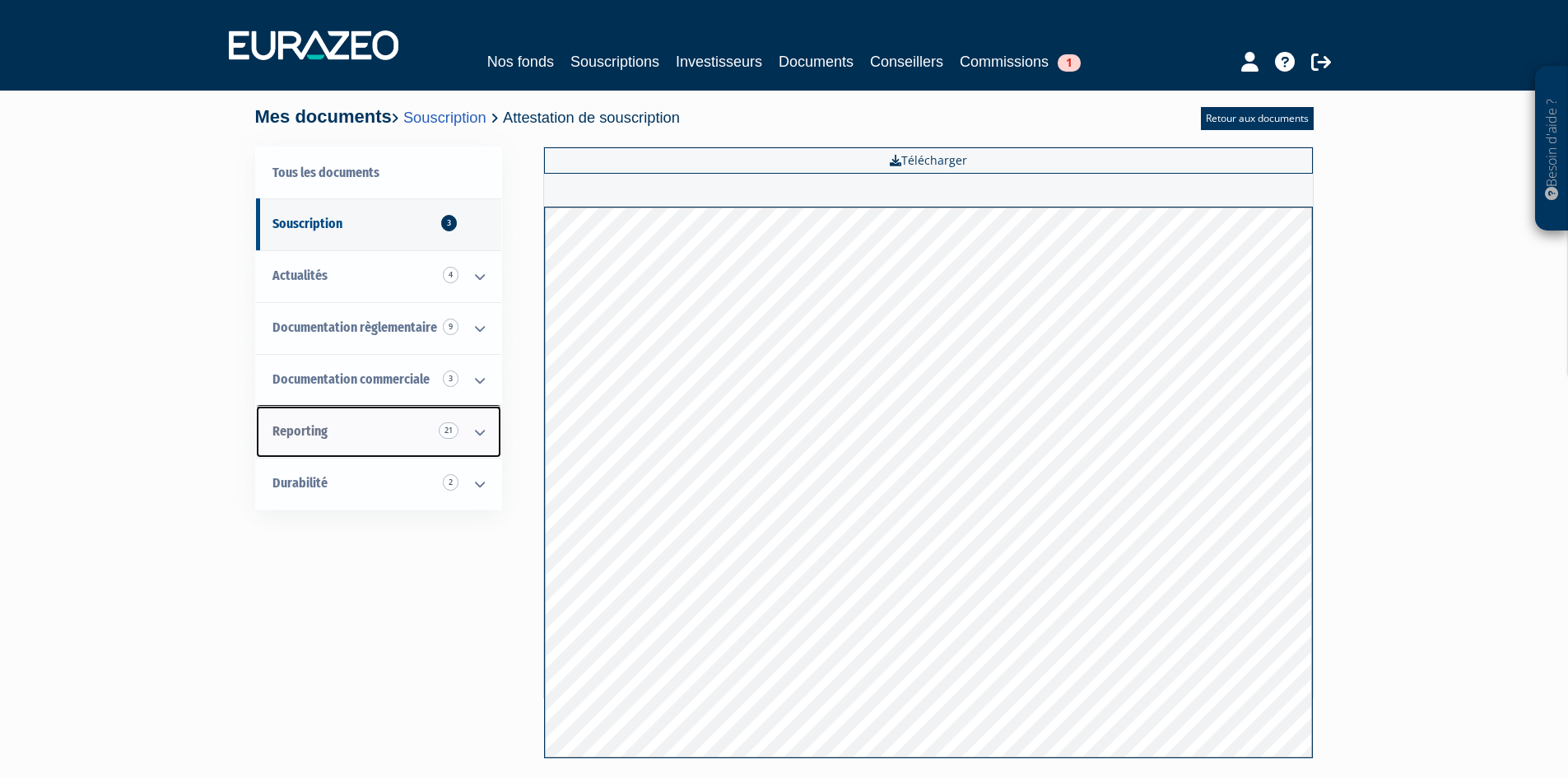
click at [476, 431] on icon at bounding box center [479, 432] width 42 height 51
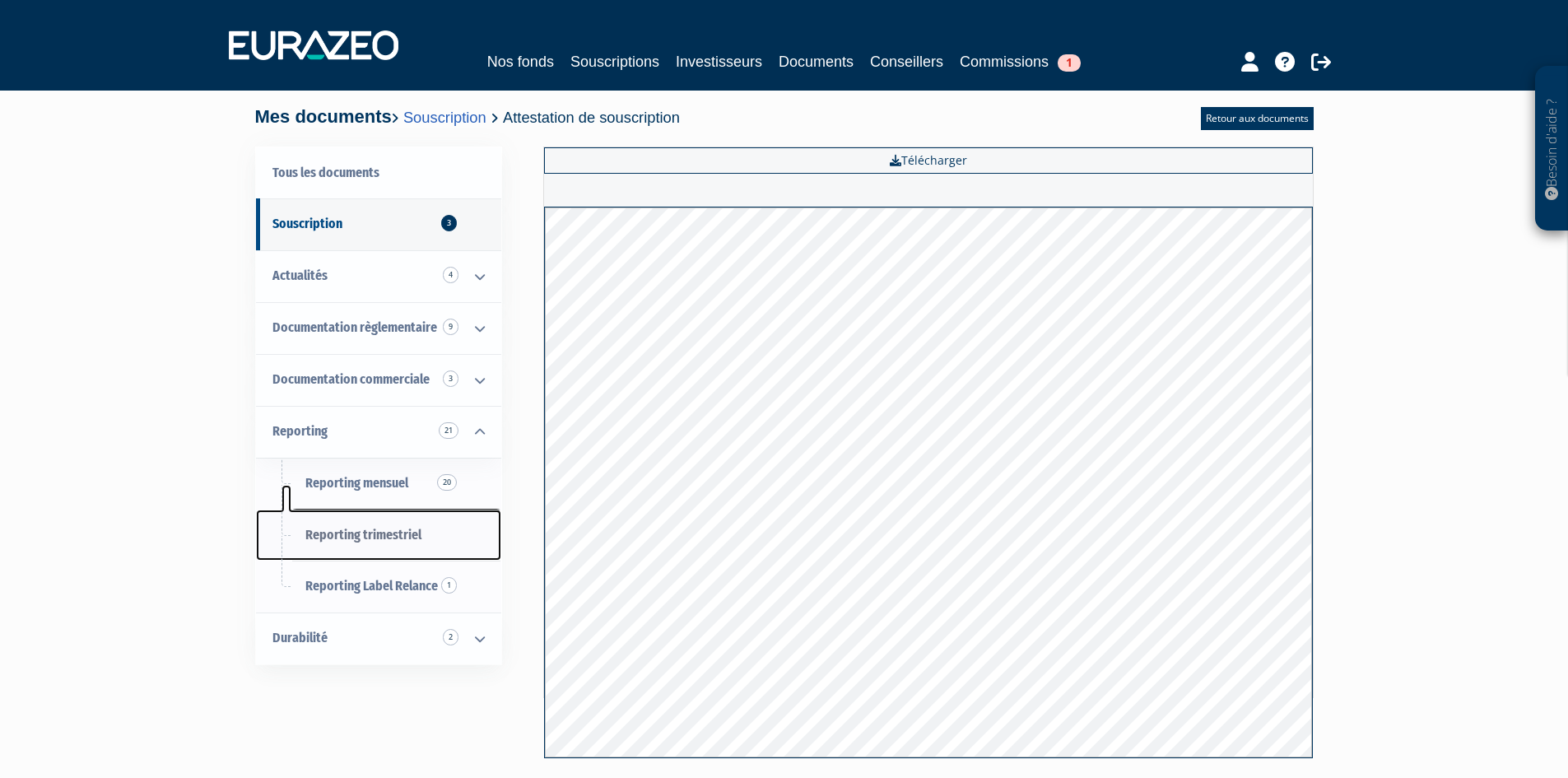
click at [370, 538] on span "Reporting trimestriel" at bounding box center [364, 534] width 116 height 16
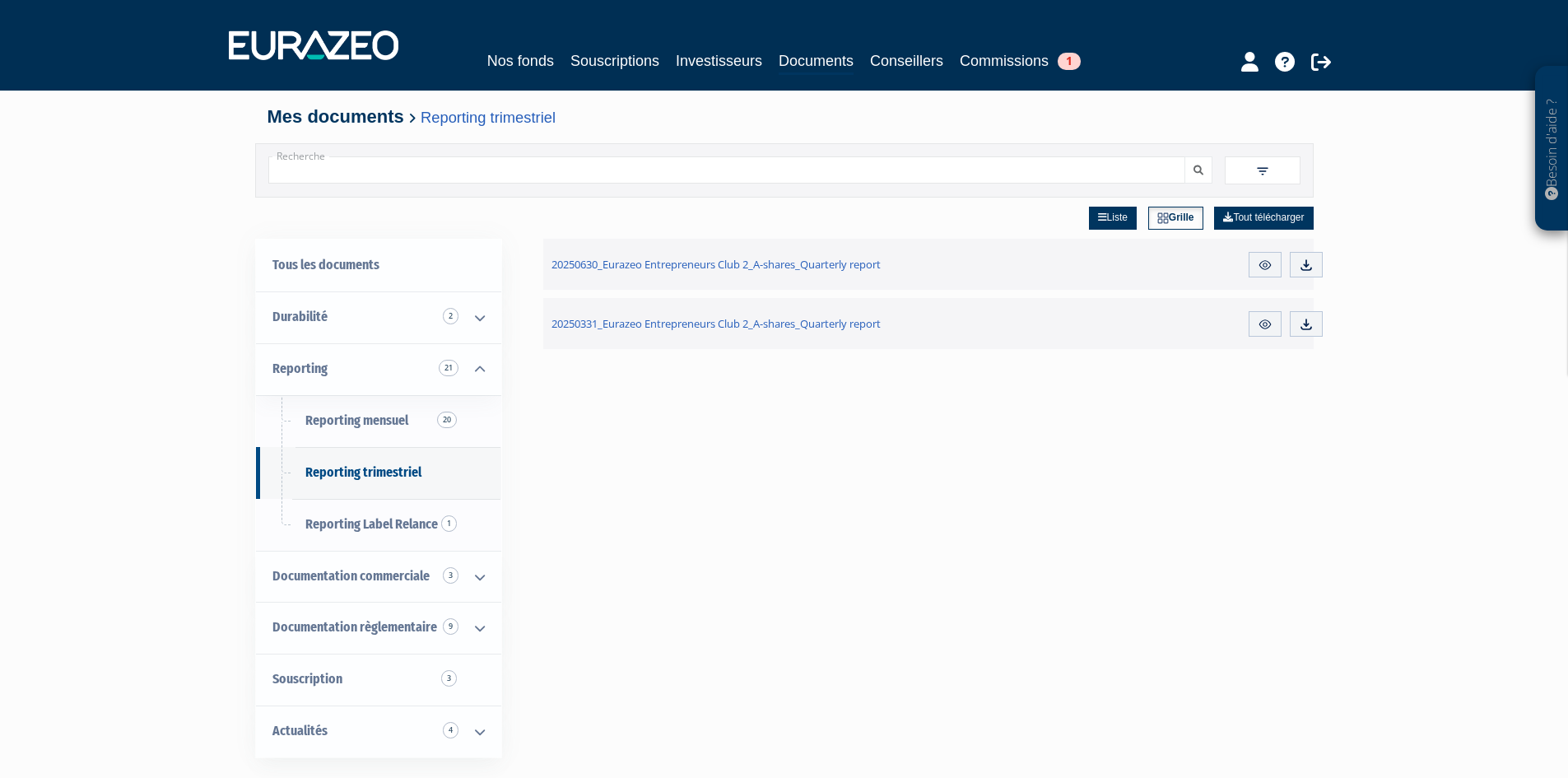
click at [789, 492] on div "Liste Grille Tout télécharger 20250630_Eurazeo Entrepreneurs Club 2_A-shares_Qu…" at bounding box center [928, 586] width 770 height 778
